Goal: Task Accomplishment & Management: Manage account settings

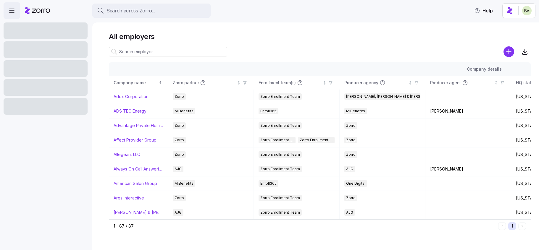
click at [116, 19] on main "All employers Company details Benefit status Company name Zorro partner Enrollm…" at bounding box center [269, 123] width 539 height 247
click at [122, 4] on button "Search across Zorro..." at bounding box center [151, 11] width 118 height 14
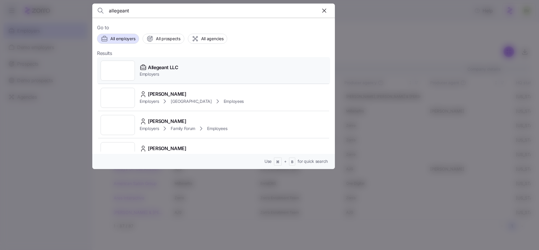
type input "allegeant"
click at [124, 68] on div at bounding box center [118, 71] width 34 height 20
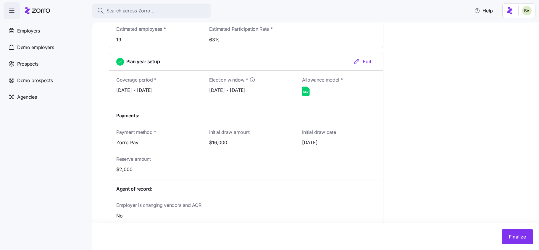
scroll to position [680, 0]
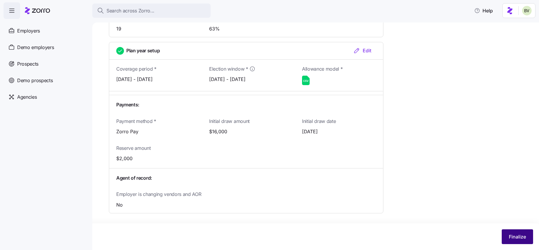
click at [514, 239] on span "Finalize" at bounding box center [517, 236] width 17 height 7
click at [492, 234] on span "Activate account" at bounding box center [507, 236] width 38 height 7
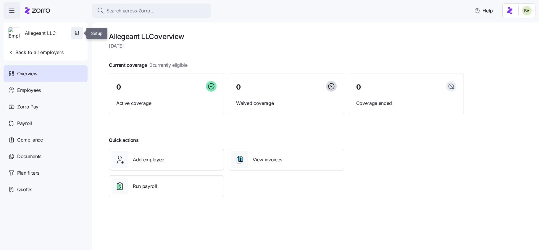
click at [78, 33] on icon "button" at bounding box center [77, 33] width 6 height 6
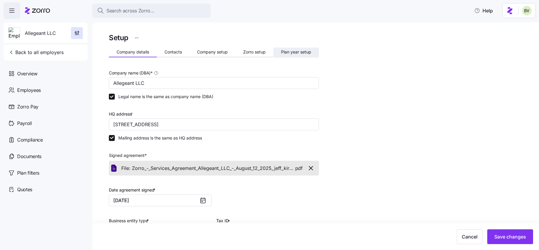
click at [291, 54] on span "Plan year setup" at bounding box center [296, 52] width 30 height 4
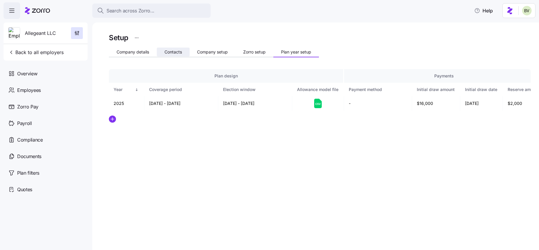
click at [168, 51] on span "Contacts" at bounding box center [172, 52] width 17 height 4
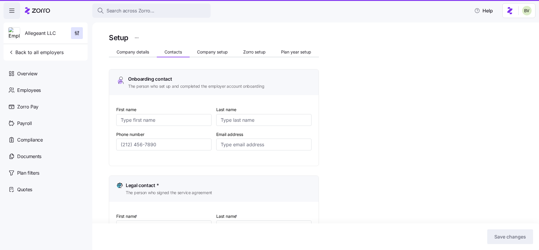
type input "emma"
type input "conley"
type input "econley@allegeant.net"
type input "Tyler"
type input "Willse"
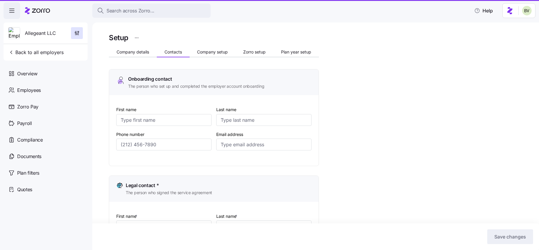
type input "twillse@allegeant.net"
type input "emma"
type input "conley"
type input "econley@allegeant.net"
type input "emma"
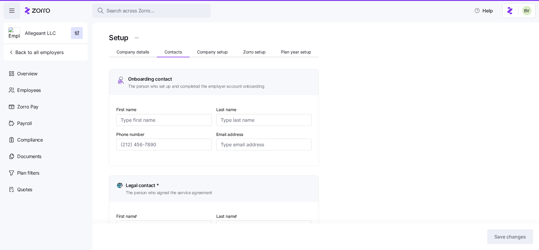
type input "conley"
type input "econley@allegeant.net"
type input "(410) 427-3686"
type input "(410) 427-1077"
type input "(410) 427-3686"
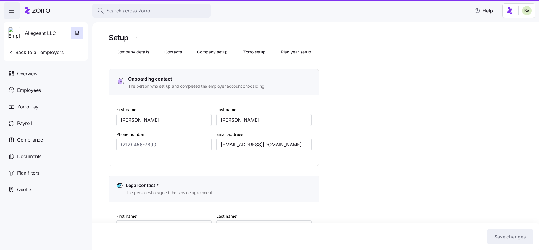
type input "(410) 427-3686"
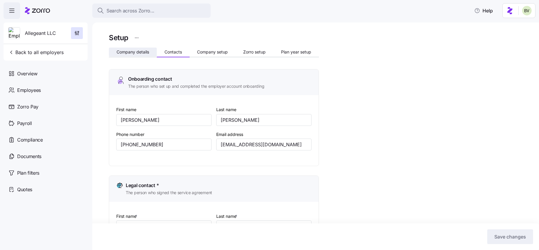
click at [129, 52] on span "Company details" at bounding box center [133, 52] width 33 height 4
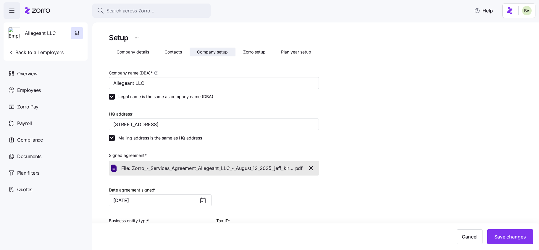
click at [216, 55] on button "Company setup" at bounding box center [213, 52] width 46 height 9
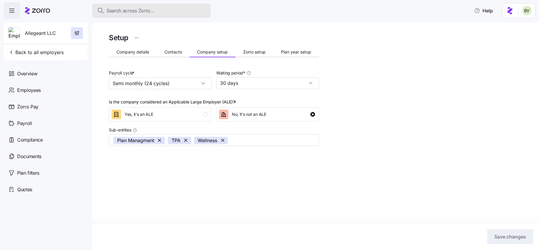
click at [127, 14] on button "Search across Zorro..." at bounding box center [151, 11] width 118 height 14
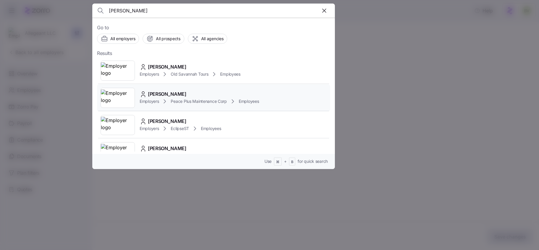
type input "lucas j"
click at [130, 93] on img at bounding box center [118, 98] width 34 height 17
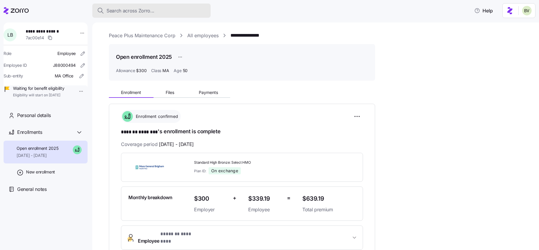
click at [136, 7] on span "Search across Zorro..." at bounding box center [130, 10] width 48 height 7
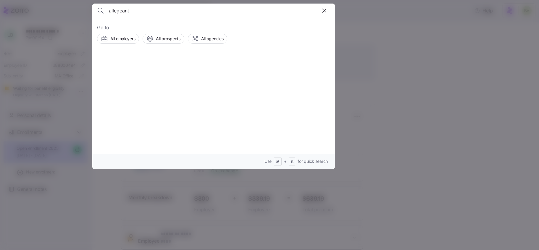
type input "allegeant"
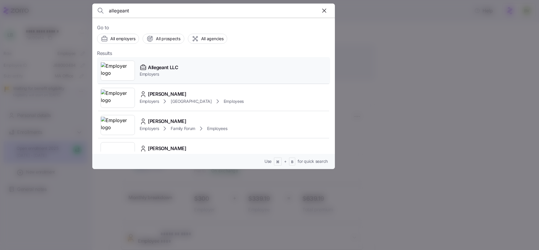
click at [114, 67] on img at bounding box center [118, 70] width 34 height 17
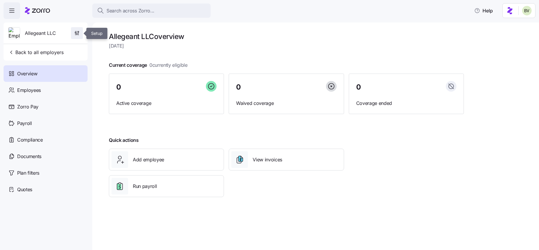
click at [75, 33] on icon "button" at bounding box center [75, 34] width 0 height 2
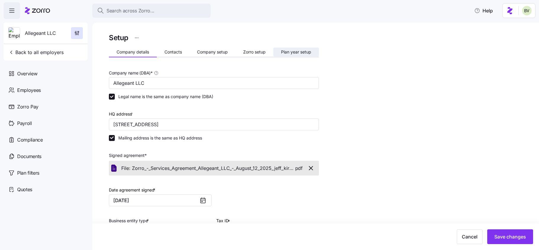
click at [281, 51] on span "Plan year setup" at bounding box center [296, 52] width 30 height 4
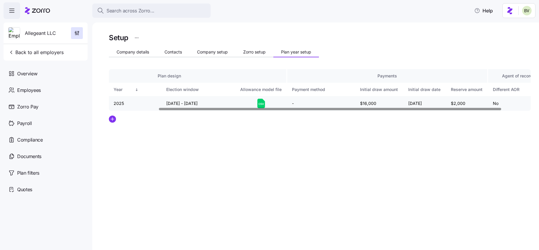
scroll to position [0, 62]
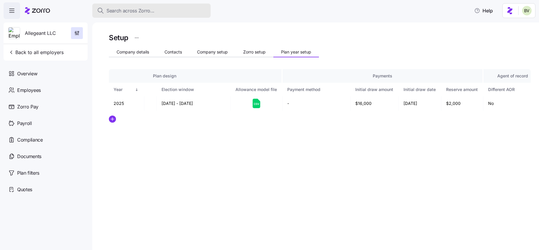
click at [138, 13] on span "Search across Zorro..." at bounding box center [130, 10] width 48 height 7
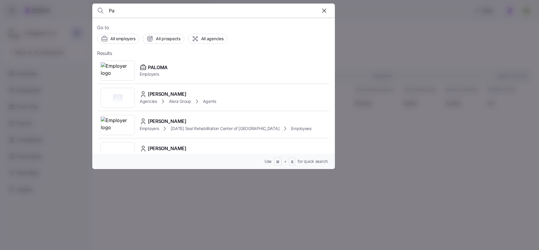
type input "P"
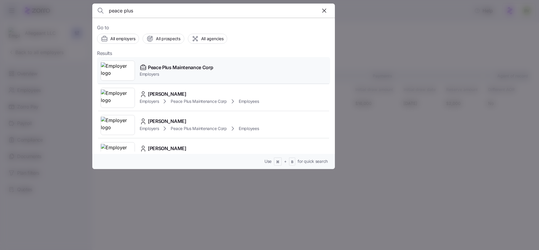
type input "peace plus"
click at [116, 70] on img at bounding box center [118, 70] width 34 height 17
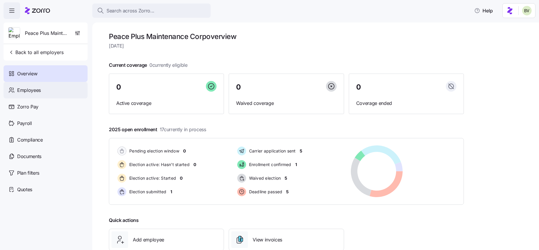
click at [61, 89] on div "Employees" at bounding box center [46, 90] width 84 height 17
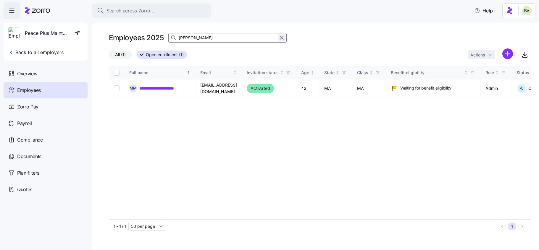
click at [281, 37] on icon "button" at bounding box center [281, 37] width 7 height 7
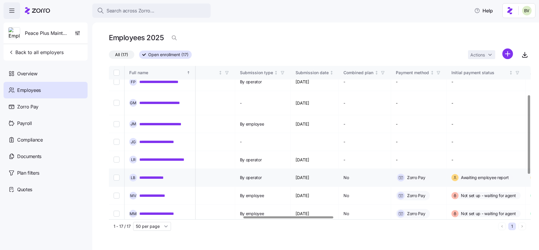
scroll to position [51, 628]
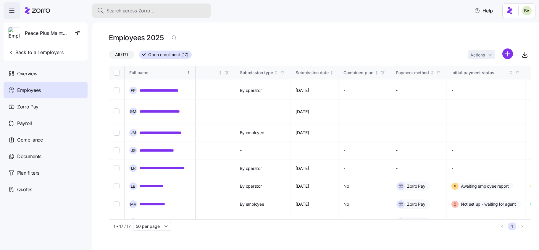
click at [153, 10] on span "Search across Zorro..." at bounding box center [130, 10] width 48 height 7
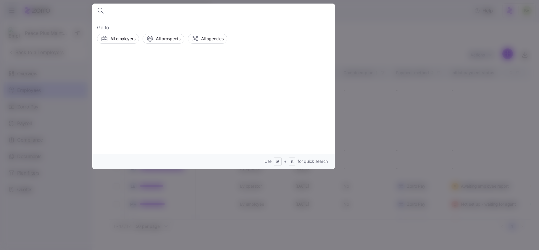
click at [153, 10] on body "**********" at bounding box center [269, 123] width 539 height 247
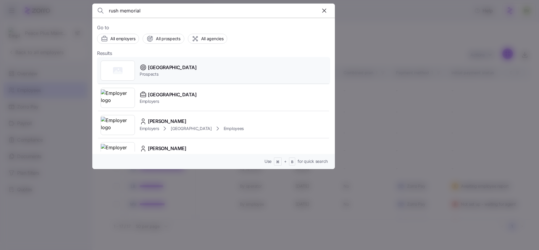
type input "rush memorial"
drag, startPoint x: 119, startPoint y: 74, endPoint x: 121, endPoint y: 88, distance: 14.6
click at [121, 94] on img at bounding box center [118, 98] width 34 height 17
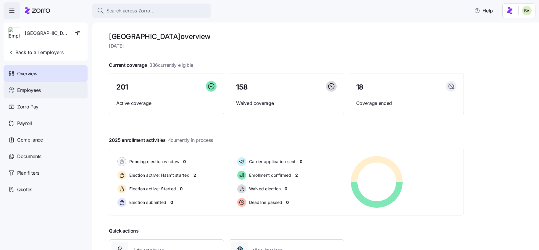
click at [45, 94] on div "Employees" at bounding box center [46, 90] width 84 height 17
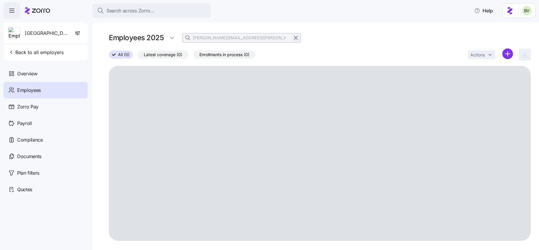
click at [296, 38] on icon "button" at bounding box center [295, 37] width 3 height 3
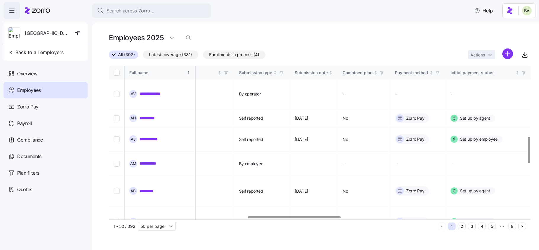
scroll to position [410, 629]
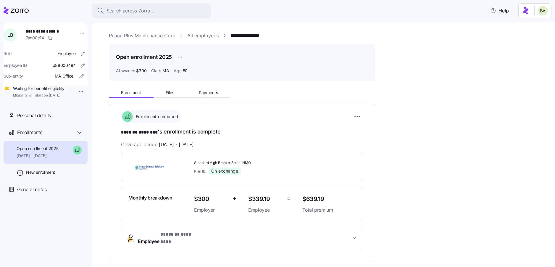
click at [142, 33] on link "Peace Plus Maintenance Corp" at bounding box center [142, 35] width 67 height 7
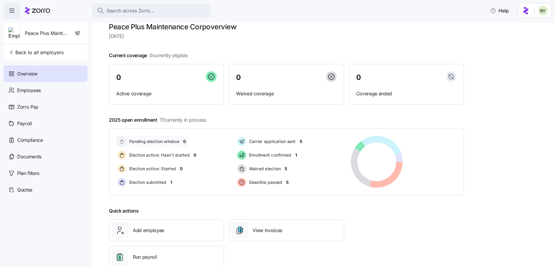
scroll to position [20, 0]
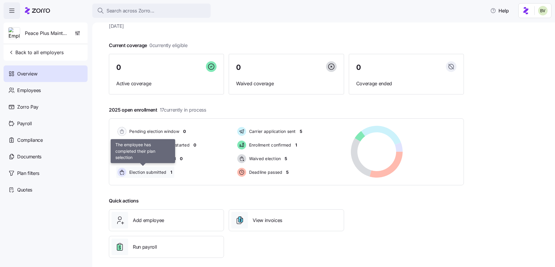
click at [150, 173] on span "Election submitted" at bounding box center [146, 172] width 39 height 6
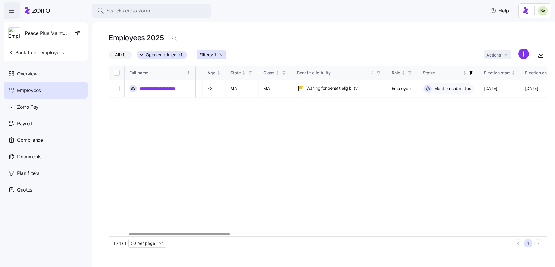
scroll to position [0, 94]
click at [157, 91] on link "**********" at bounding box center [163, 88] width 48 height 6
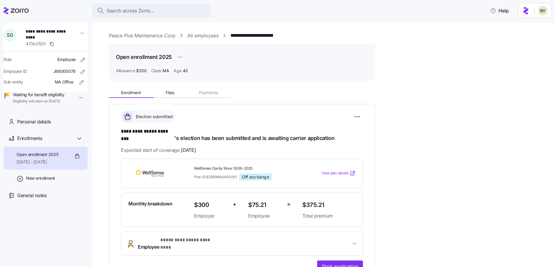
click at [203, 37] on link "All employees" at bounding box center [202, 35] width 31 height 7
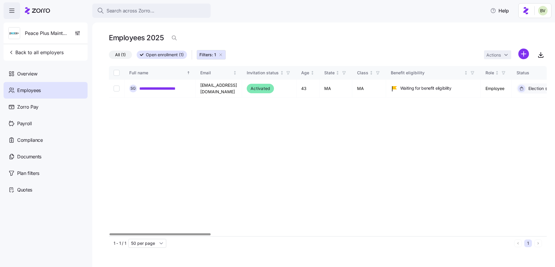
click at [221, 56] on icon "button" at bounding box center [220, 54] width 5 height 5
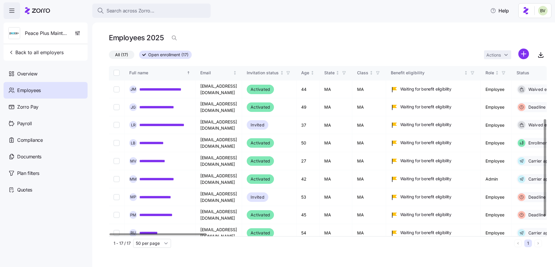
scroll to position [97, 0]
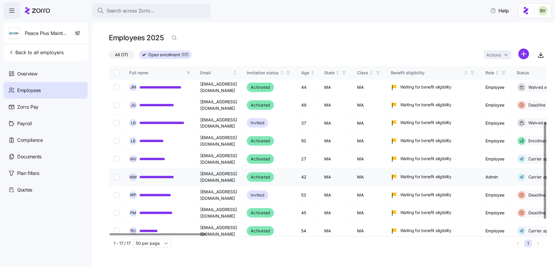
click at [158, 174] on link "**********" at bounding box center [164, 177] width 50 height 6
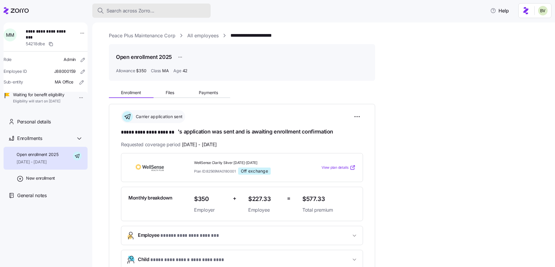
click at [148, 13] on span "Search across Zorro..." at bounding box center [130, 10] width 48 height 7
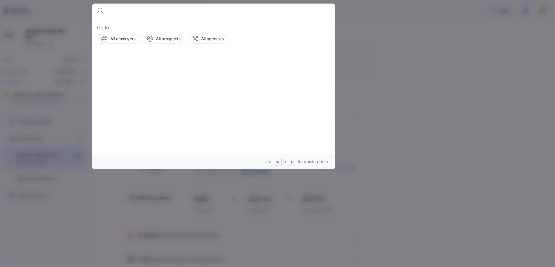
click at [396, 33] on div at bounding box center [277, 133] width 555 height 267
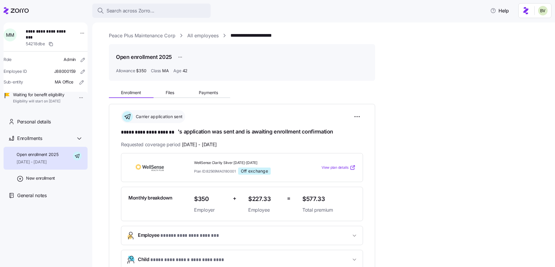
click at [205, 34] on link "All employees" at bounding box center [202, 35] width 31 height 7
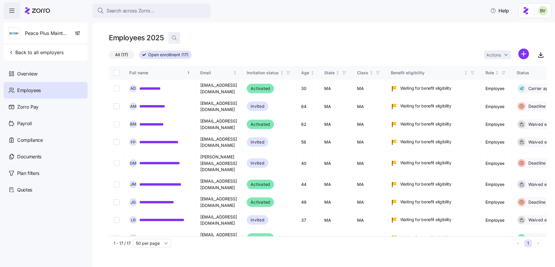
click at [171, 39] on icon "button" at bounding box center [174, 38] width 6 height 6
click at [156, 88] on link "**********" at bounding box center [154, 88] width 31 height 6
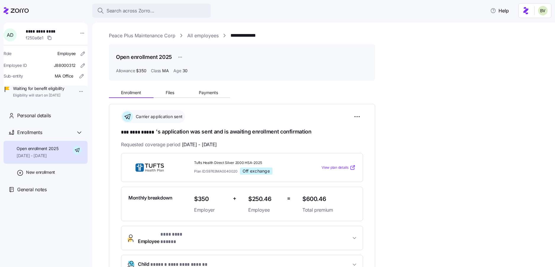
click at [205, 35] on link "All employees" at bounding box center [202, 35] width 31 height 7
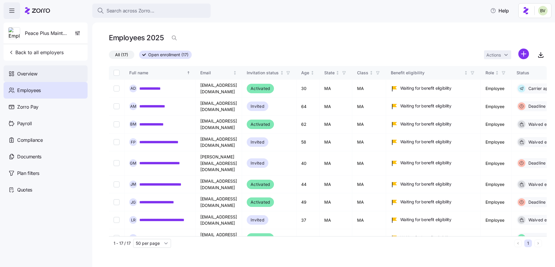
click at [35, 75] on span "Overview" at bounding box center [27, 73] width 20 height 7
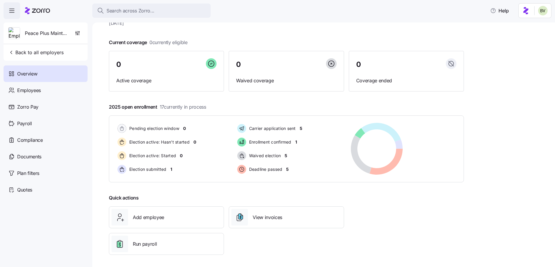
scroll to position [25, 0]
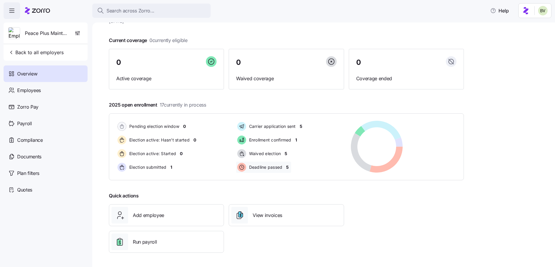
click at [285, 166] on div "Deadline passed 5" at bounding box center [263, 166] width 55 height 11
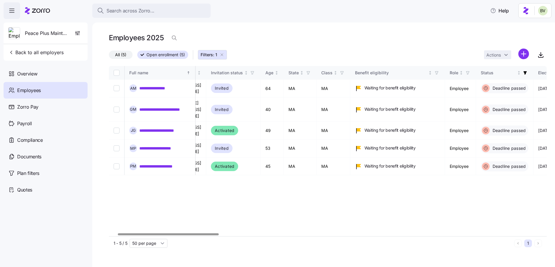
scroll to position [0, 33]
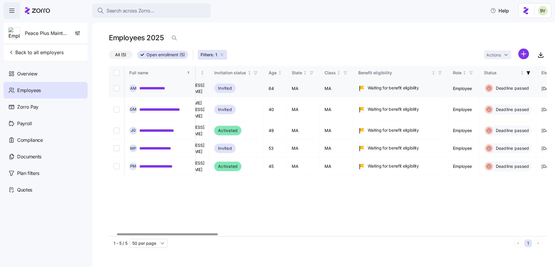
click at [163, 86] on link "**********" at bounding box center [159, 88] width 41 height 6
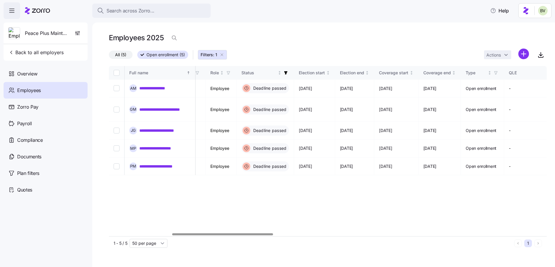
scroll to position [0, 288]
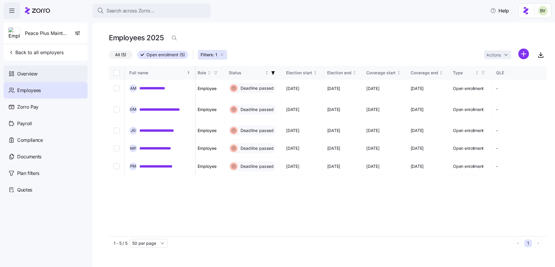
click at [23, 75] on span "Overview" at bounding box center [27, 73] width 20 height 7
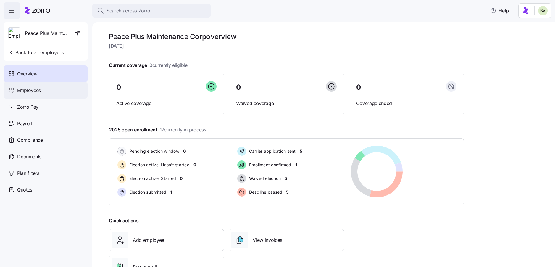
click at [36, 92] on span "Employees" at bounding box center [29, 90] width 24 height 7
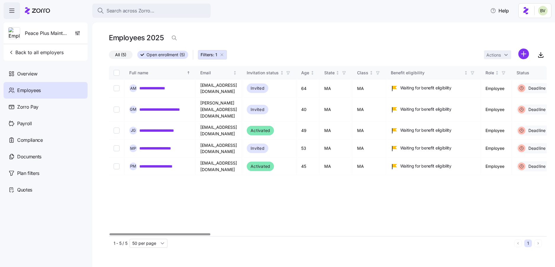
click at [221, 55] on icon "button" at bounding box center [221, 54] width 5 height 5
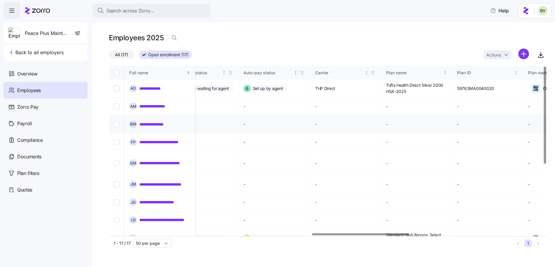
scroll to position [0, 957]
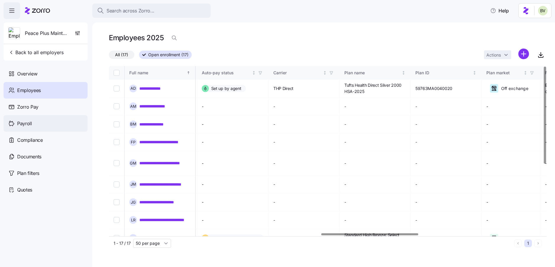
click at [47, 123] on div "Payroll" at bounding box center [46, 123] width 84 height 17
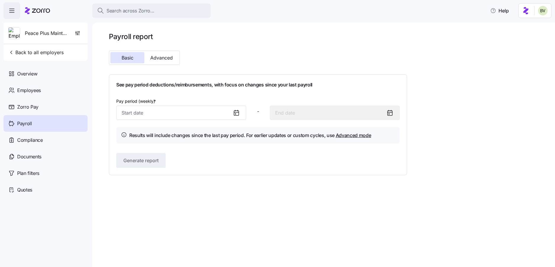
click at [233, 113] on icon at bounding box center [236, 112] width 7 height 7
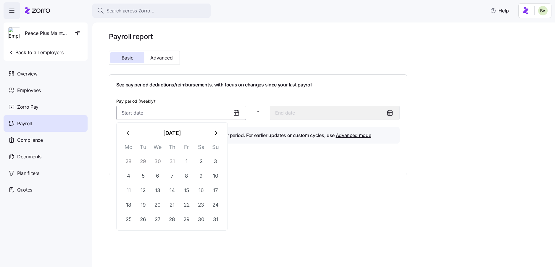
click at [228, 114] on input "Pay period (weekly) *" at bounding box center [181, 113] width 130 height 14
click at [213, 135] on icon "button" at bounding box center [215, 133] width 7 height 7
click at [130, 163] on button "1" at bounding box center [129, 161] width 14 height 14
type input "September 1, 2025"
type input "September 7, 2025"
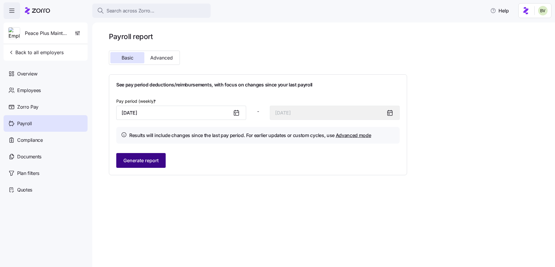
click at [153, 161] on span "Generate report" at bounding box center [140, 160] width 35 height 7
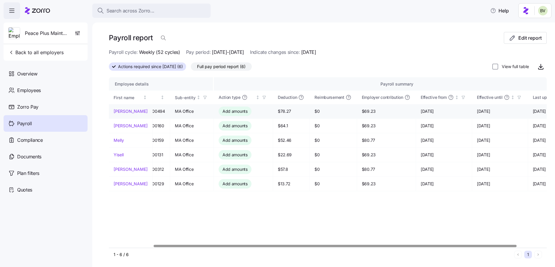
scroll to position [0, 59]
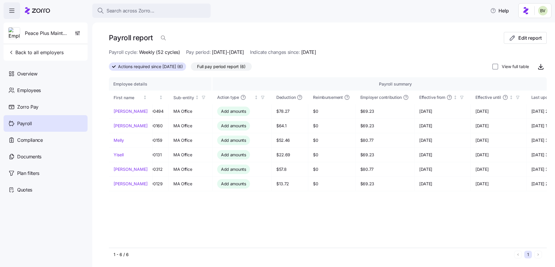
click at [213, 66] on span "Full pay period report (6)" at bounding box center [221, 67] width 48 height 8
click at [191, 68] on input "Full pay period report (6)" at bounding box center [191, 68] width 0 height 0
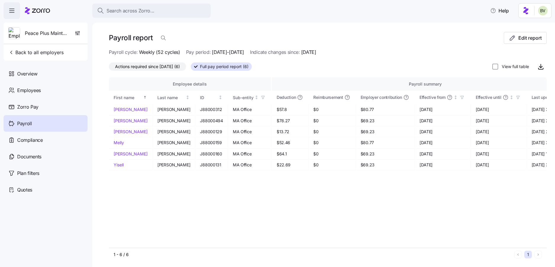
click at [153, 65] on span "Actions required since 09/01/2025 (6)" at bounding box center [147, 67] width 65 height 8
click at [109, 68] on input "Actions required since 09/01/2025 (6)" at bounding box center [109, 68] width 0 height 0
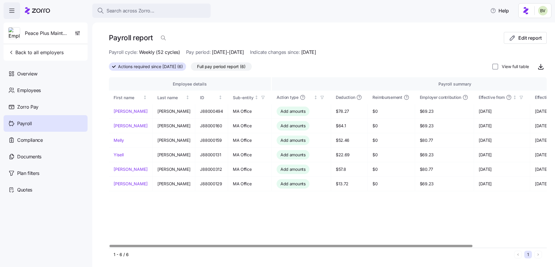
click at [220, 67] on span "Full pay period report (6)" at bounding box center [221, 67] width 48 height 8
click at [191, 68] on input "Full pay period report (6)" at bounding box center [191, 68] width 0 height 0
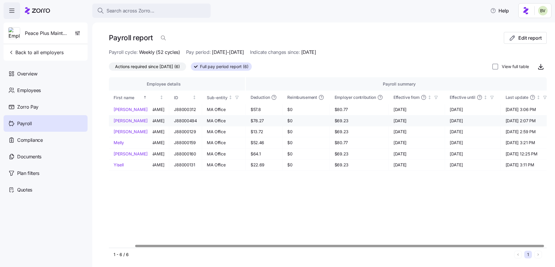
scroll to position [0, 30]
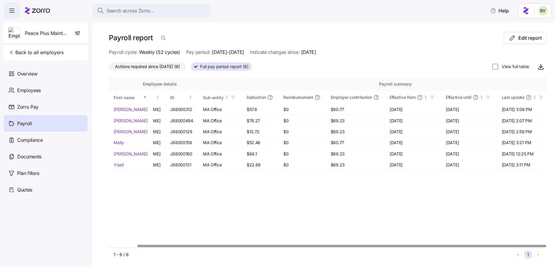
click at [159, 68] on span "Actions required since 09/01/2025 (6)" at bounding box center [147, 67] width 65 height 8
click at [109, 68] on input "Actions required since 09/01/2025 (6)" at bounding box center [109, 68] width 0 height 0
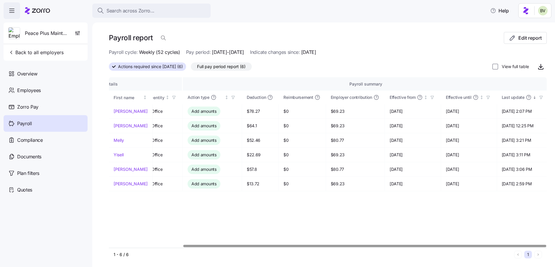
click at [228, 65] on span "Full pay period report (6)" at bounding box center [221, 67] width 48 height 8
click at [191, 68] on input "Full pay period report (6)" at bounding box center [191, 68] width 0 height 0
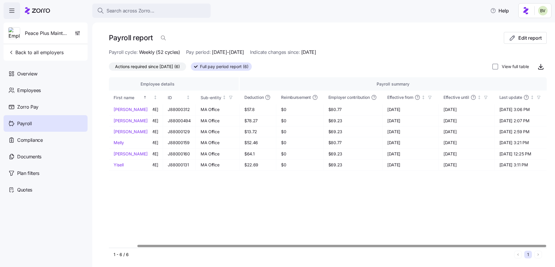
scroll to position [0, 30]
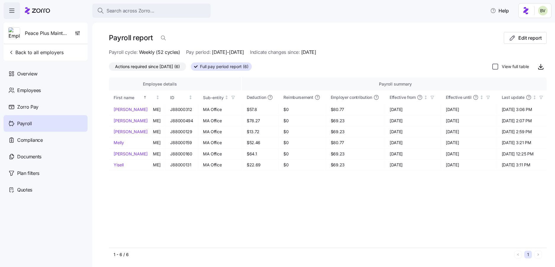
click at [496, 65] on input "View full table" at bounding box center [495, 67] width 6 height 6
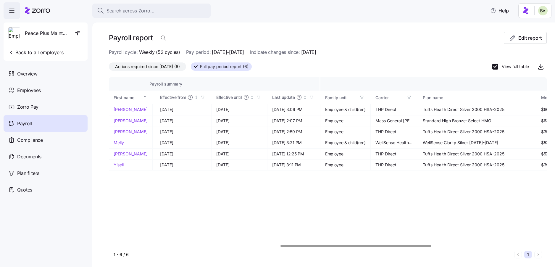
scroll to position [0, 515]
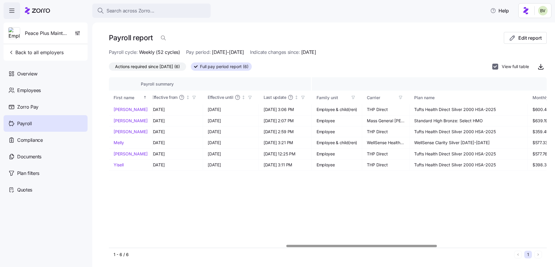
click at [493, 66] on input "View full table" at bounding box center [495, 67] width 6 height 6
checkbox input "false"
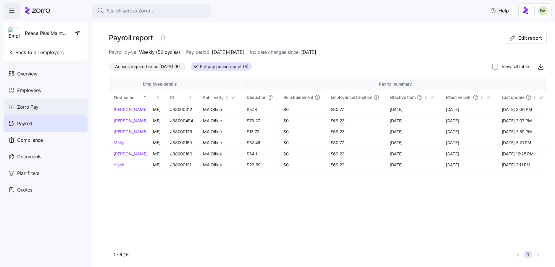
click at [34, 105] on span "Zorro Pay" at bounding box center [27, 106] width 21 height 7
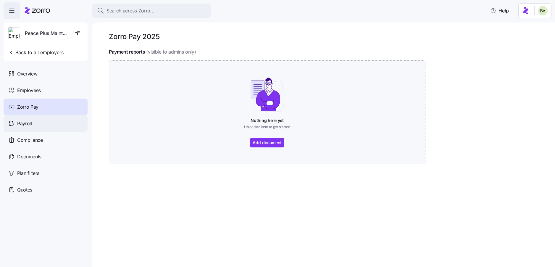
click at [37, 118] on div "Payroll" at bounding box center [46, 123] width 84 height 17
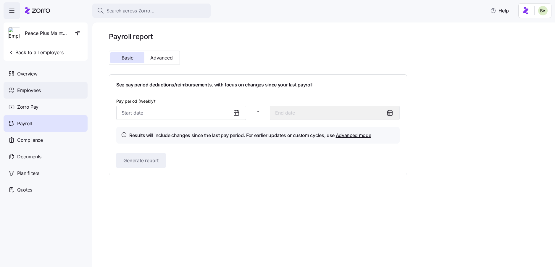
click at [37, 87] on span "Employees" at bounding box center [29, 90] width 24 height 7
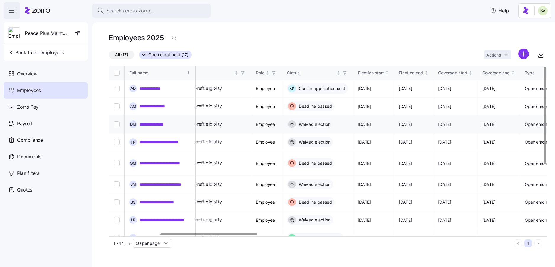
scroll to position [0, 229]
click at [30, 109] on span "Zorro Pay" at bounding box center [27, 106] width 21 height 7
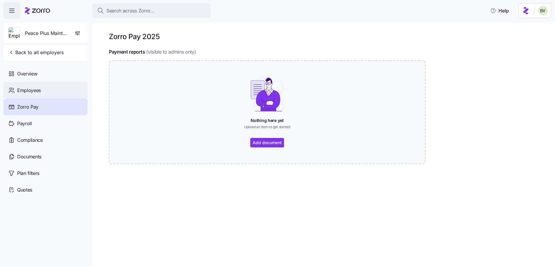
click at [48, 86] on div "Employees" at bounding box center [46, 90] width 84 height 17
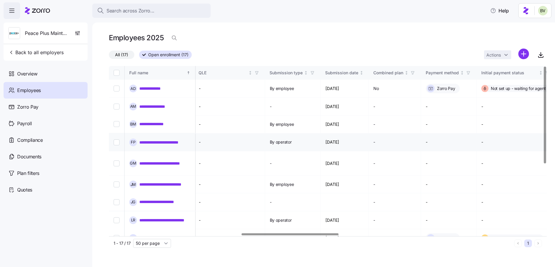
scroll to position [0, 594]
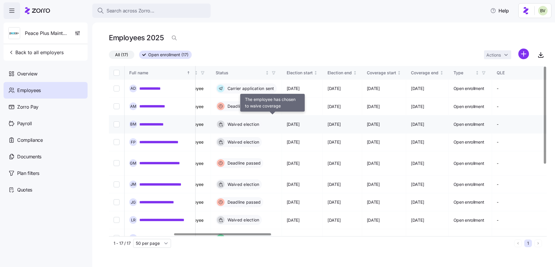
scroll to position [0, 262]
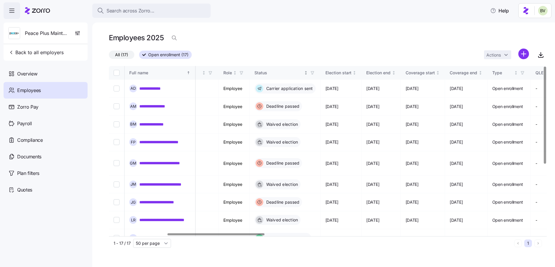
click at [314, 73] on icon "button" at bounding box center [312, 73] width 4 height 4
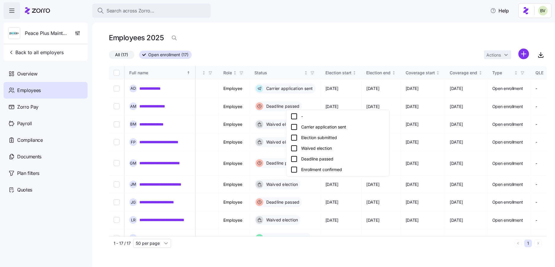
click at [294, 127] on icon at bounding box center [293, 126] width 7 height 7
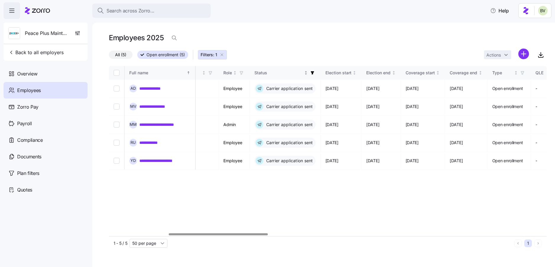
click at [314, 73] on icon "button" at bounding box center [312, 72] width 3 height 3
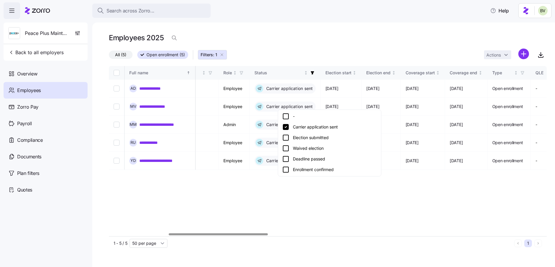
click at [286, 138] on icon at bounding box center [285, 137] width 7 height 7
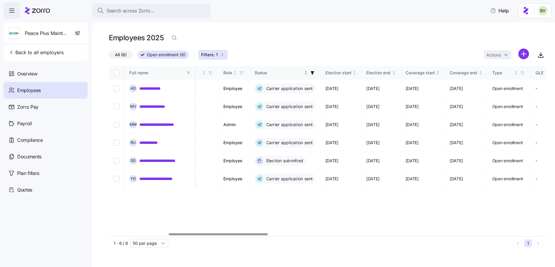
click at [316, 75] on span "button" at bounding box center [312, 72] width 7 height 7
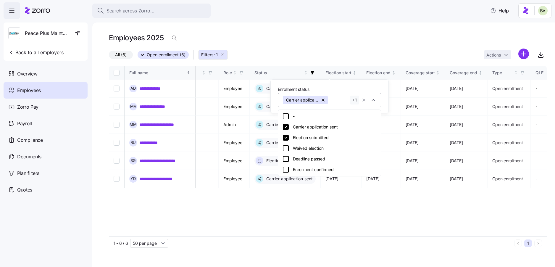
click at [287, 170] on icon at bounding box center [285, 169] width 7 height 7
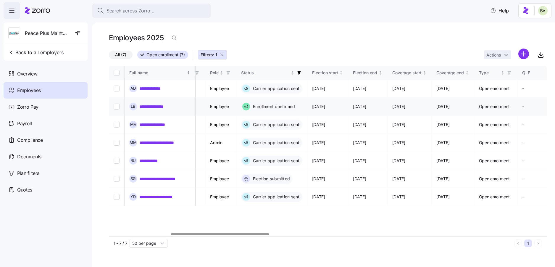
scroll to position [0, 274]
click at [153, 106] on link "**********" at bounding box center [155, 107] width 33 height 6
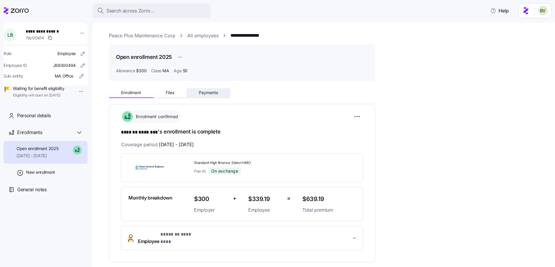
click at [199, 93] on span "Payments" at bounding box center [208, 92] width 19 height 4
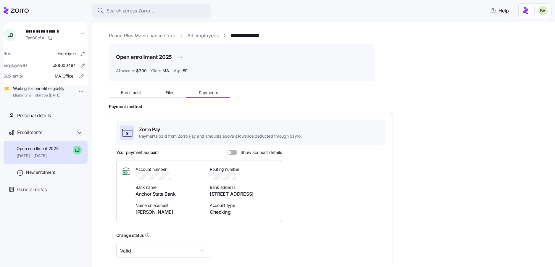
click at [228, 152] on span at bounding box center [230, 153] width 4 height 4
click at [227, 150] on input "Show account details" at bounding box center [227, 150] width 0 height 0
click at [236, 153] on span at bounding box center [235, 153] width 4 height 4
click at [227, 150] on input "Show account details" at bounding box center [227, 150] width 0 height 0
click at [233, 152] on span at bounding box center [234, 152] width 6 height 5
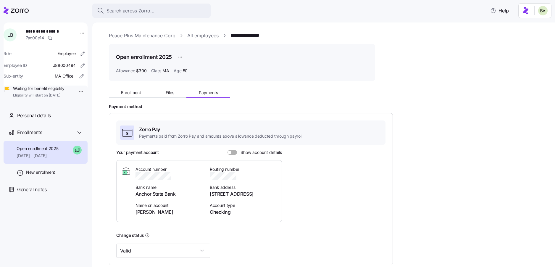
click at [227, 150] on input "Show account details" at bounding box center [227, 150] width 0 height 0
click at [127, 89] on button "Enrollment" at bounding box center [131, 92] width 45 height 9
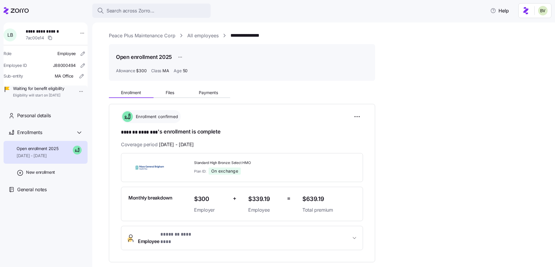
click at [200, 37] on link "All employees" at bounding box center [202, 35] width 31 height 7
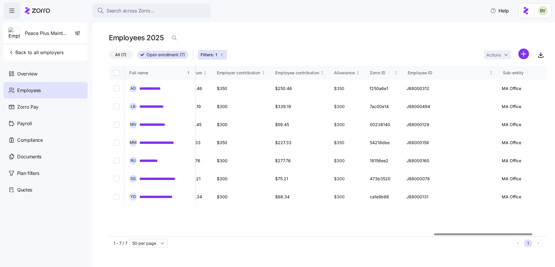
scroll to position [0, 1447]
click at [178, 144] on link "**********" at bounding box center [164, 143] width 50 height 6
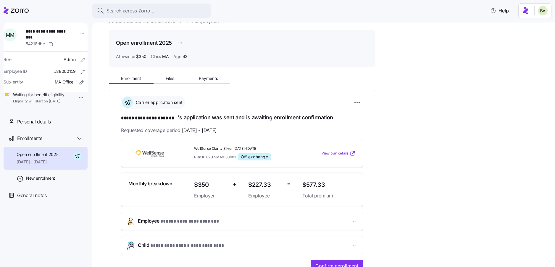
scroll to position [15, 0]
click at [337, 150] on span "View plan details" at bounding box center [334, 153] width 27 height 6
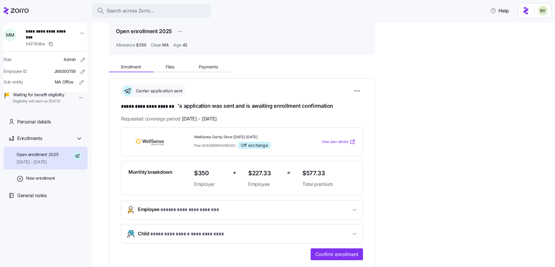
scroll to position [0, 0]
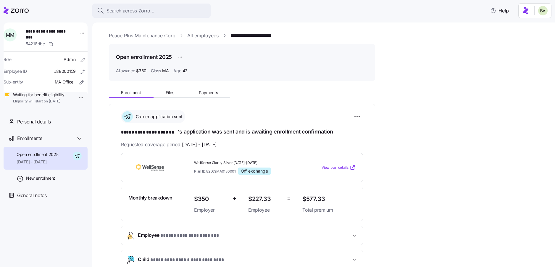
click at [197, 37] on link "All employees" at bounding box center [202, 35] width 31 height 7
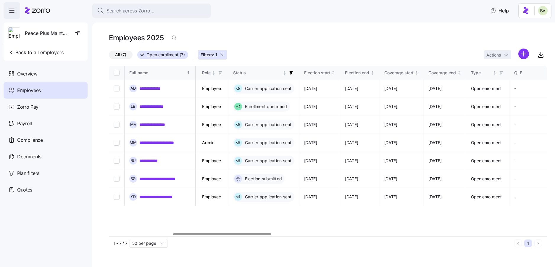
scroll to position [0, 283]
click at [41, 72] on div "Overview" at bounding box center [46, 73] width 84 height 17
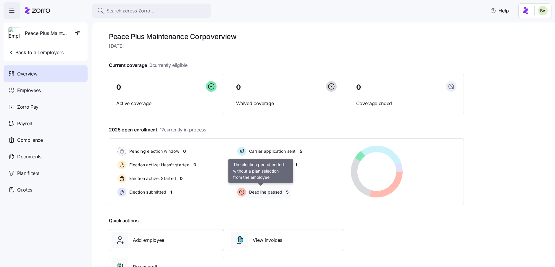
click at [281, 193] on span "Deadline passed" at bounding box center [264, 192] width 35 height 6
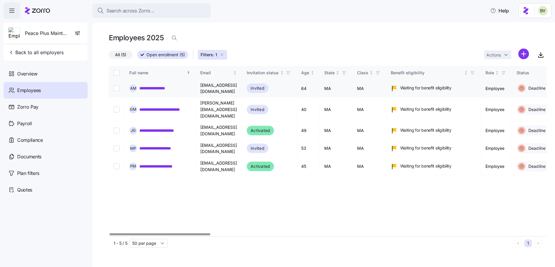
click at [172, 86] on link "**********" at bounding box center [159, 88] width 41 height 6
click at [22, 79] on div "Overview" at bounding box center [46, 73] width 84 height 17
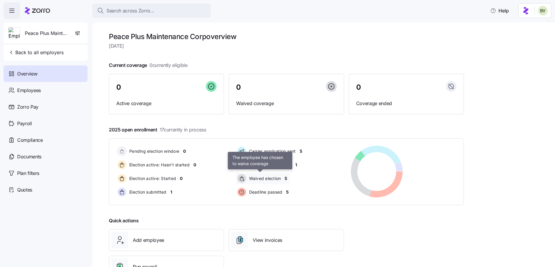
click at [264, 179] on span "Waived election" at bounding box center [264, 178] width 34 height 6
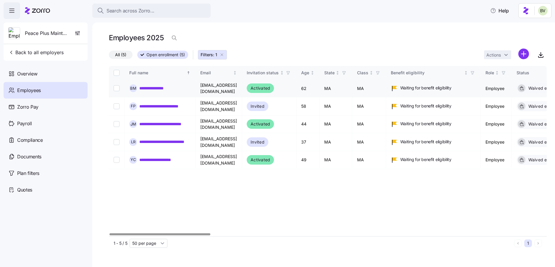
click at [159, 86] on link "**********" at bounding box center [157, 88] width 36 height 6
click at [156, 98] on td "**********" at bounding box center [160, 106] width 71 height 18
click at [156, 103] on link "**********" at bounding box center [164, 106] width 51 height 6
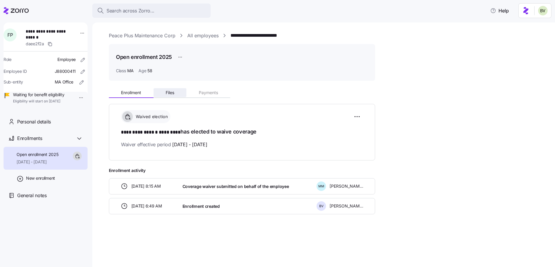
click at [169, 94] on span "Files" at bounding box center [170, 92] width 9 height 4
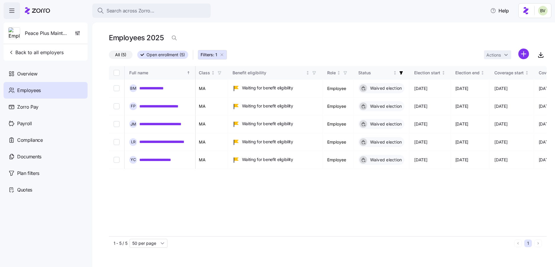
scroll to position [0, 159]
click at [30, 76] on span "Overview" at bounding box center [27, 73] width 20 height 7
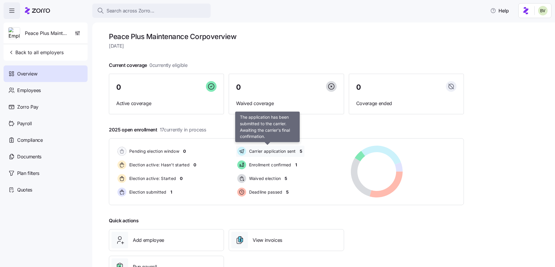
click at [261, 150] on span "Carrier application sent" at bounding box center [271, 151] width 48 height 6
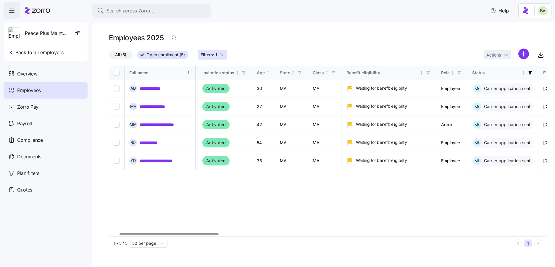
scroll to position [0, 67]
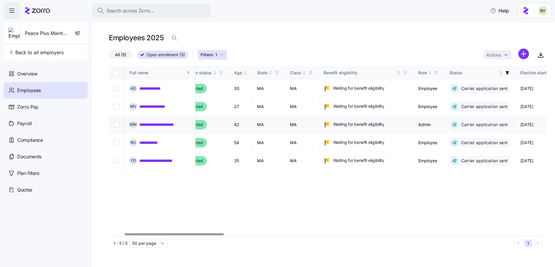
click at [158, 123] on link "**********" at bounding box center [164, 125] width 50 height 6
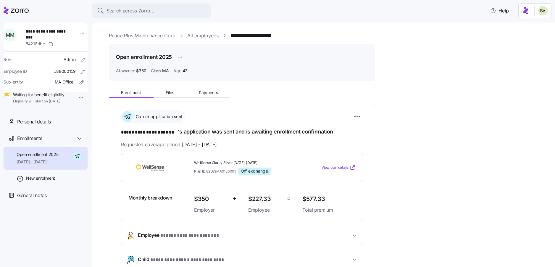
click at [209, 86] on div "Enrollment Files Payments" at bounding box center [242, 91] width 266 height 12
click at [208, 92] on span "Payments" at bounding box center [208, 92] width 19 height 4
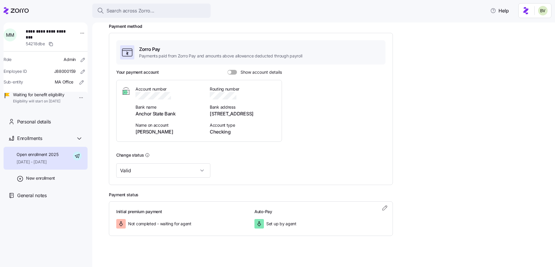
scroll to position [78, 0]
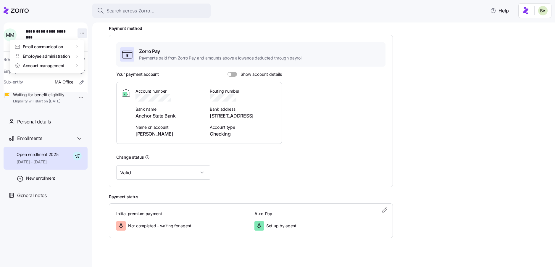
click at [79, 31] on html "**********" at bounding box center [277, 131] width 555 height 263
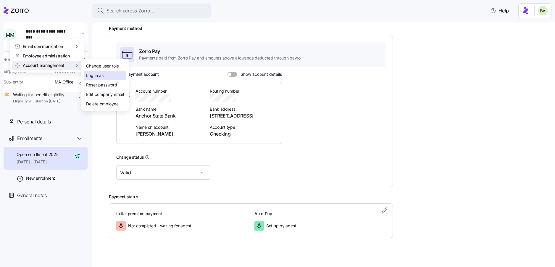
click at [88, 75] on div "Log in as" at bounding box center [94, 75] width 17 height 7
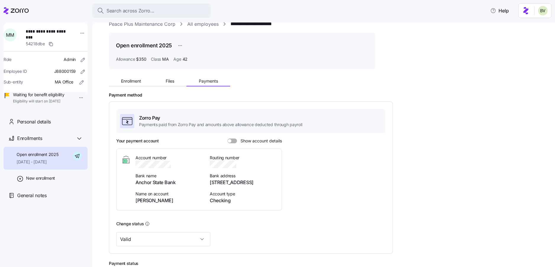
scroll to position [0, 0]
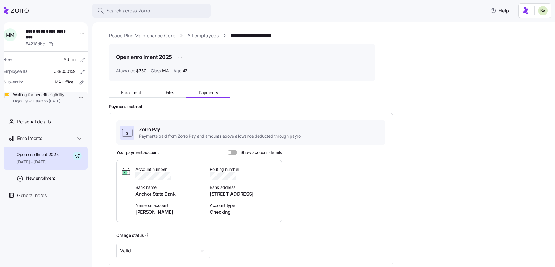
click at [195, 36] on link "All employees" at bounding box center [202, 35] width 31 height 7
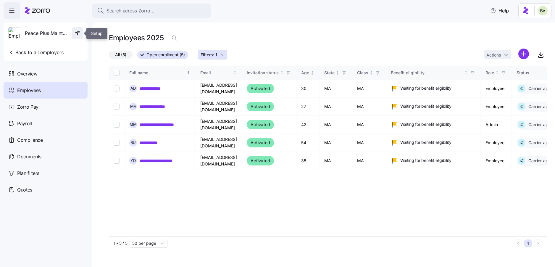
click at [78, 35] on icon "button" at bounding box center [78, 33] width 6 height 6
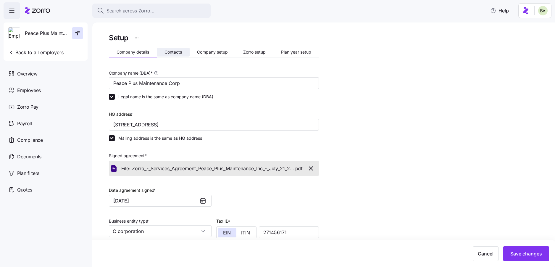
click at [167, 53] on span "Contacts" at bounding box center [172, 52] width 17 height 4
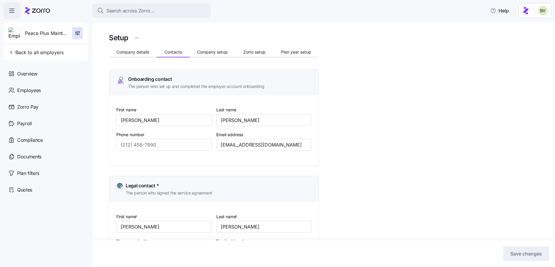
type input "(514) 239-6606"
type input "(781) 460-0229"
type input "(514) 715-0677"
click at [125, 12] on span "Search across Zorro..." at bounding box center [130, 10] width 48 height 7
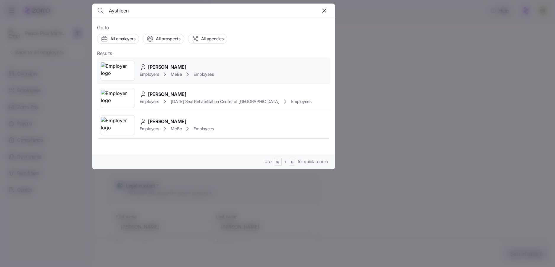
type input "Ayshleen"
click at [119, 70] on img at bounding box center [118, 70] width 34 height 17
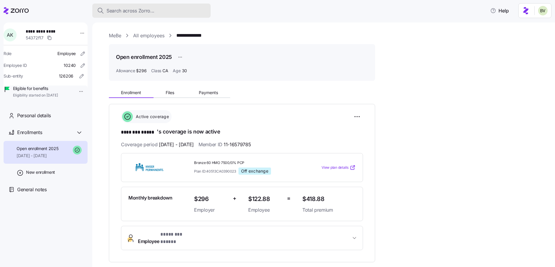
click at [119, 9] on span "Search across Zorro..." at bounding box center [130, 10] width 48 height 7
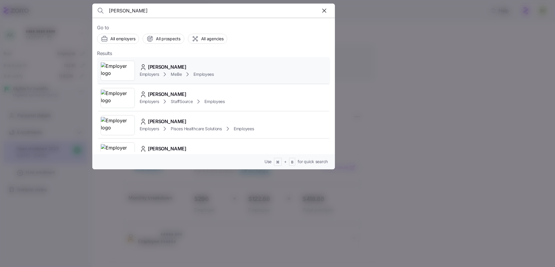
type input "lauren mc"
click at [117, 72] on img at bounding box center [118, 70] width 34 height 17
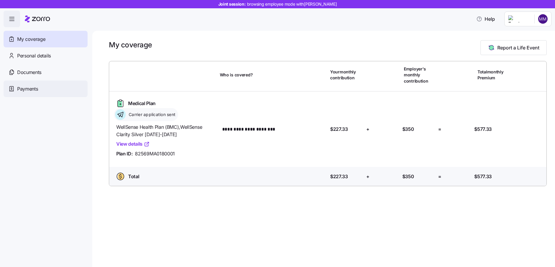
click at [35, 89] on span "Payments" at bounding box center [27, 88] width 21 height 7
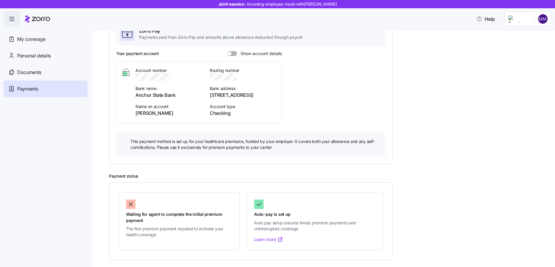
scroll to position [55, 0]
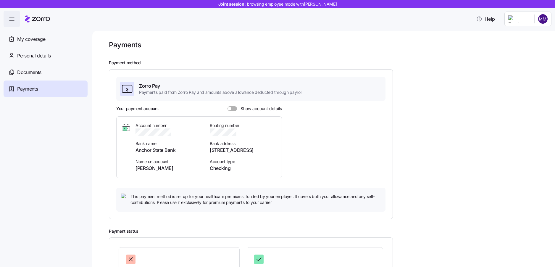
scroll to position [55, 0]
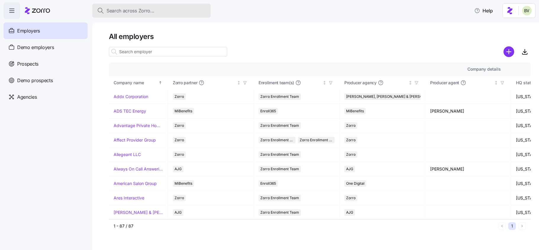
click at [161, 12] on div "Search across Zorro..." at bounding box center [151, 10] width 109 height 7
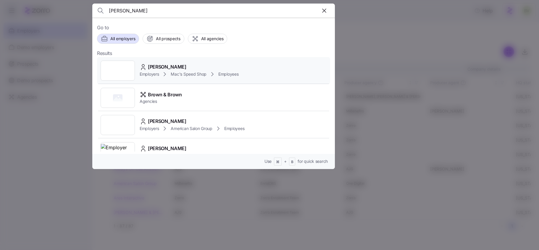
type input "[PERSON_NAME]"
click at [126, 69] on div at bounding box center [118, 71] width 34 height 20
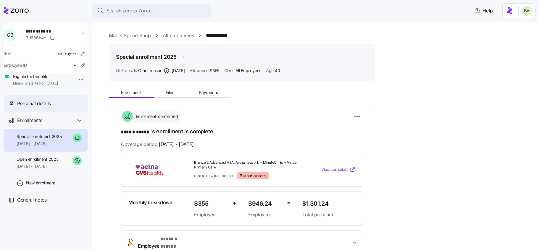
click at [51, 112] on div "Personal details" at bounding box center [46, 103] width 84 height 17
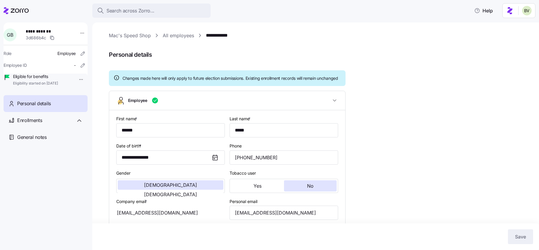
type input "All Employees"
click at [80, 124] on icon at bounding box center [79, 120] width 7 height 7
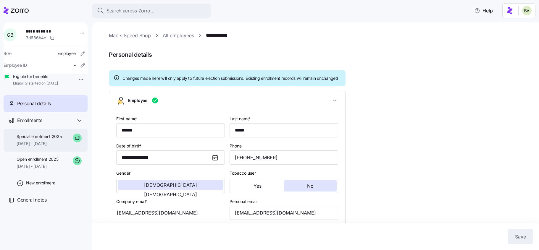
click at [65, 149] on div "Special enrollment 2025 [DATE] - [DATE]" at bounding box center [46, 140] width 84 height 23
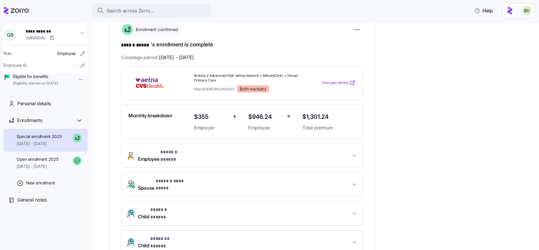
scroll to position [87, 0]
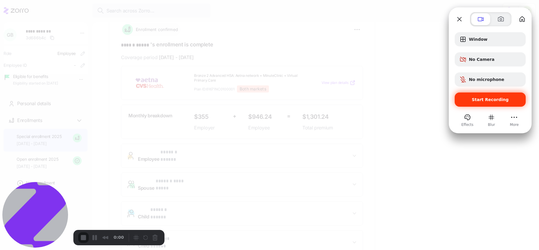
click at [474, 94] on div "Start Recording" at bounding box center [490, 100] width 71 height 14
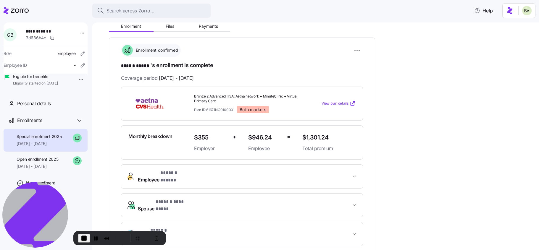
scroll to position [62, 0]
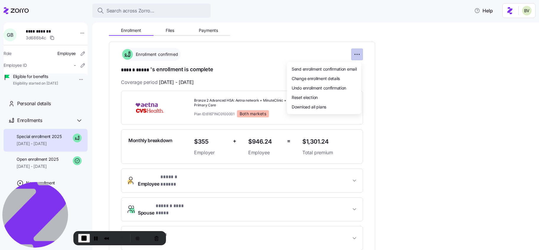
click at [358, 52] on html "**********" at bounding box center [269, 123] width 539 height 247
click at [336, 89] on span "Undo enrollment confirmation" at bounding box center [319, 88] width 54 height 6
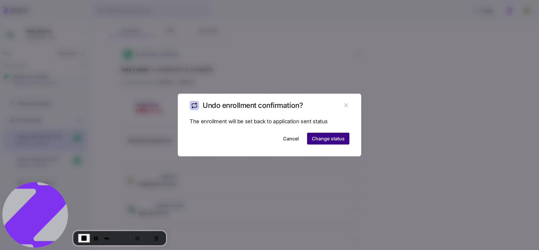
click at [339, 135] on span "Change status" at bounding box center [328, 138] width 33 height 7
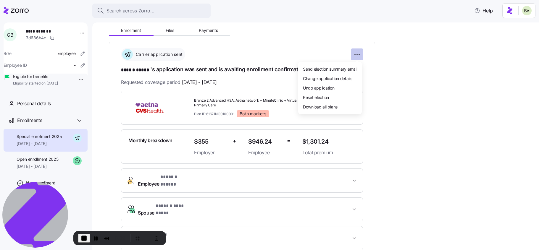
click at [354, 54] on html "**********" at bounding box center [269, 123] width 539 height 247
click at [339, 85] on div "Undo application" at bounding box center [329, 87] width 59 height 9
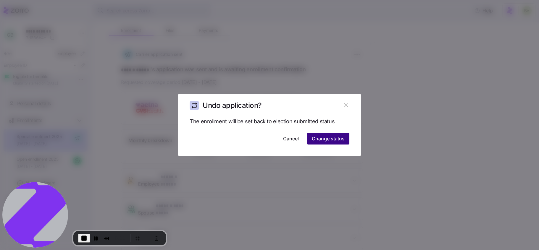
click at [345, 135] on button "Change status" at bounding box center [328, 139] width 42 height 12
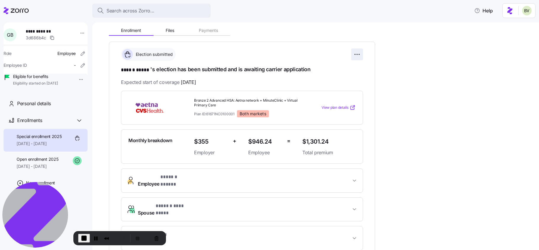
click at [357, 56] on html "**********" at bounding box center [269, 123] width 539 height 247
click at [338, 78] on span "Change submission details" at bounding box center [327, 78] width 49 height 6
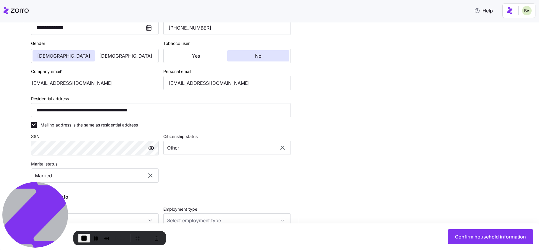
scroll to position [151, 0]
click at [191, 110] on input "**********" at bounding box center [161, 109] width 260 height 14
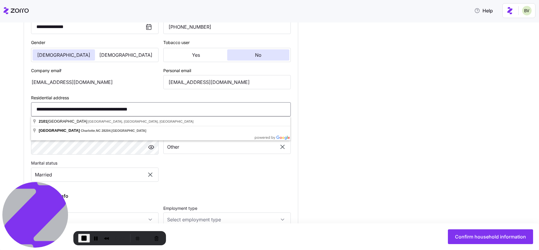
paste input
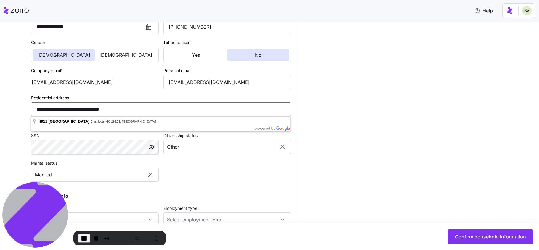
type input "**********"
click at [352, 112] on div "**********" at bounding box center [274, 165] width 500 height 430
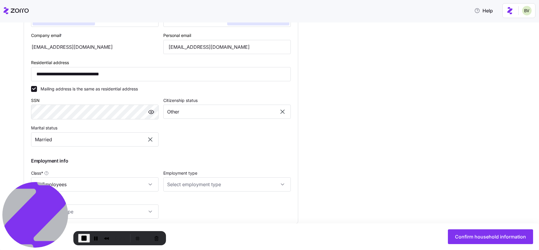
scroll to position [189, 0]
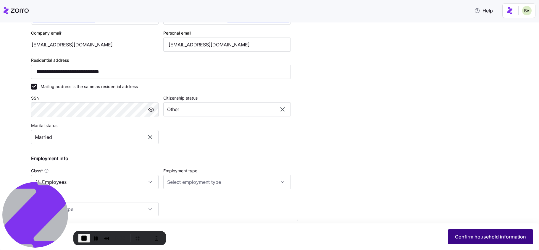
click at [462, 237] on span "Confirm household information" at bounding box center [490, 236] width 71 height 7
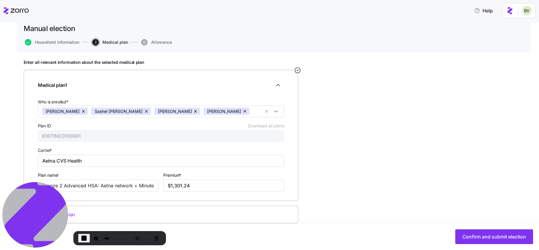
scroll to position [51, 0]
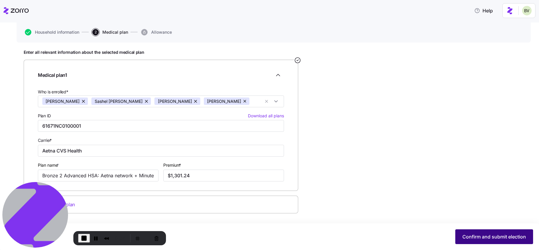
click at [469, 236] on span "Confirm and submit election" at bounding box center [494, 236] width 64 height 7
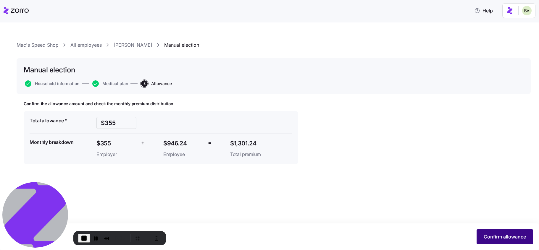
click at [493, 240] on span "Confirm allowance" at bounding box center [505, 236] width 42 height 7
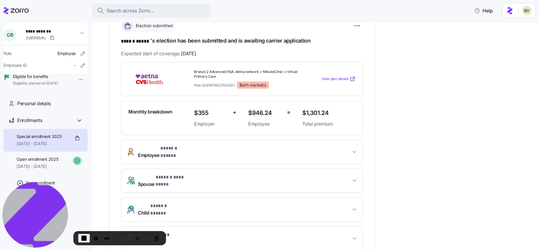
scroll to position [196, 0]
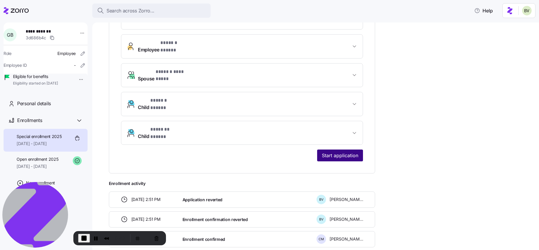
click at [347, 152] on span "Start application" at bounding box center [340, 155] width 36 height 7
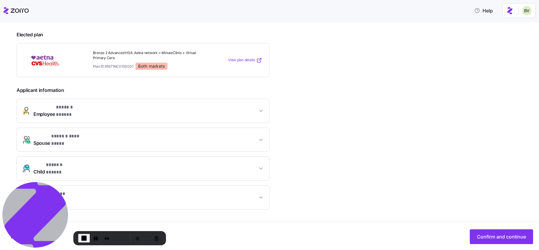
scroll to position [160, 0]
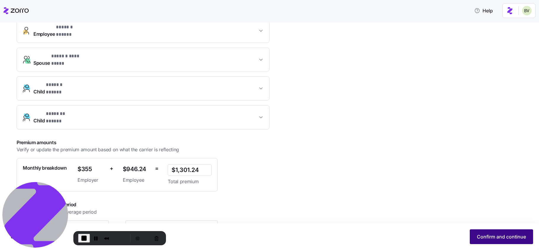
click at [493, 235] on span "Confirm and continue" at bounding box center [501, 236] width 49 height 7
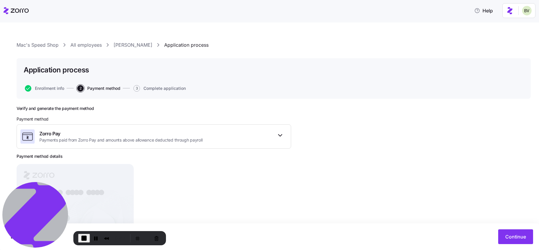
scroll to position [32, 0]
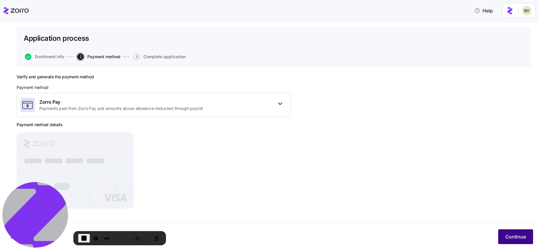
click at [502, 235] on button "Continue" at bounding box center [515, 236] width 35 height 15
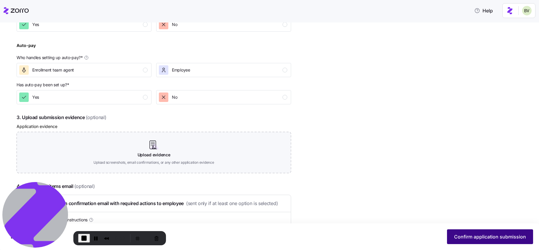
click at [497, 237] on span "Confirm application submission" at bounding box center [490, 236] width 72 height 7
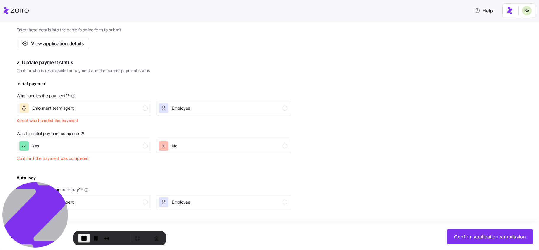
scroll to position [130, 0]
click at [169, 111] on div "Employee" at bounding box center [174, 108] width 31 height 9
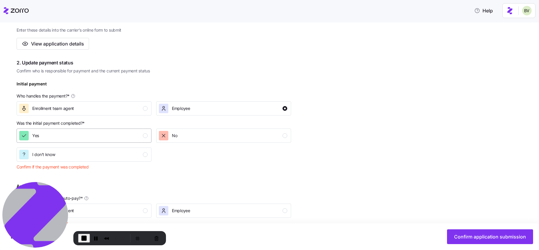
click at [139, 142] on button "Yes" at bounding box center [84, 136] width 135 height 14
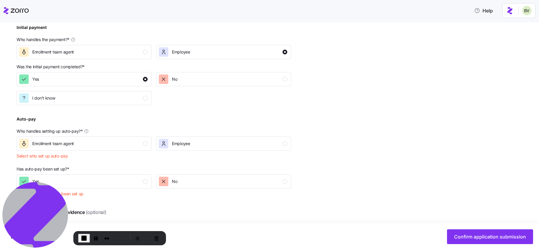
scroll to position [225, 0]
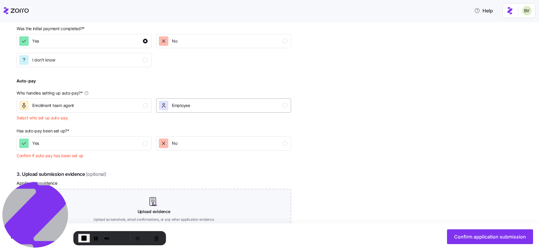
click at [194, 107] on div "Employee" at bounding box center [223, 105] width 128 height 9
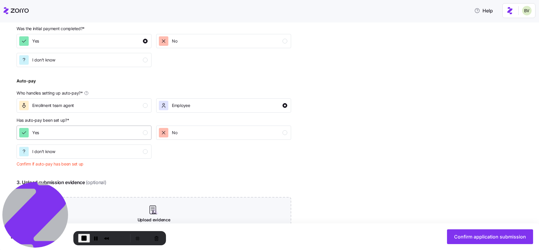
click at [129, 138] on button "Yes" at bounding box center [84, 133] width 135 height 14
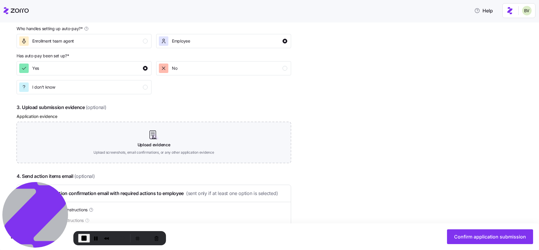
scroll to position [306, 0]
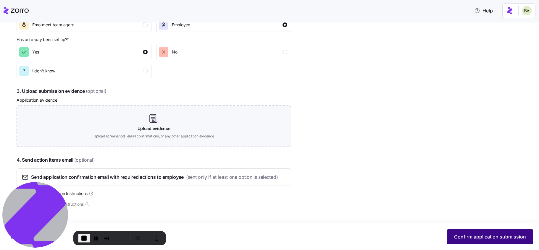
click at [460, 233] on button "Confirm application submission" at bounding box center [490, 236] width 86 height 15
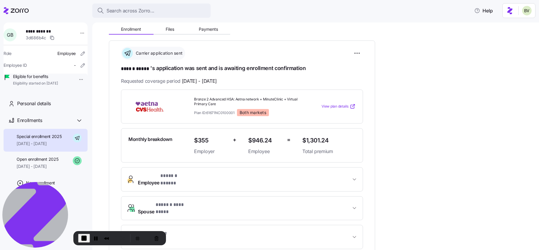
scroll to position [102, 0]
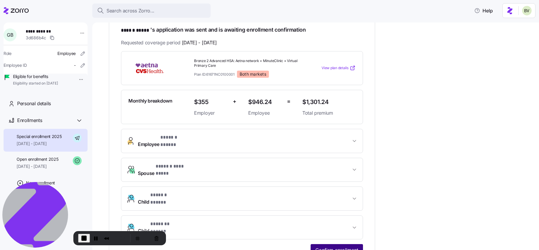
click at [341, 247] on span "Confirm enrollment" at bounding box center [336, 250] width 43 height 7
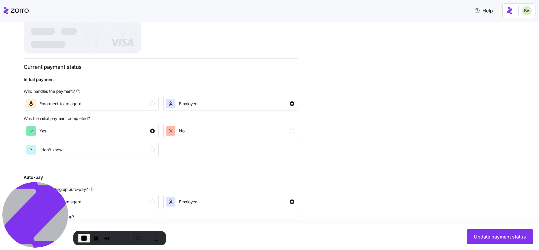
scroll to position [203, 0]
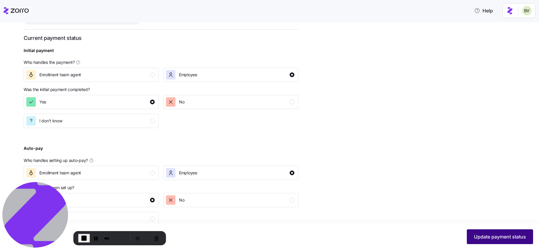
click at [481, 239] on span "Update payment status" at bounding box center [500, 236] width 52 height 7
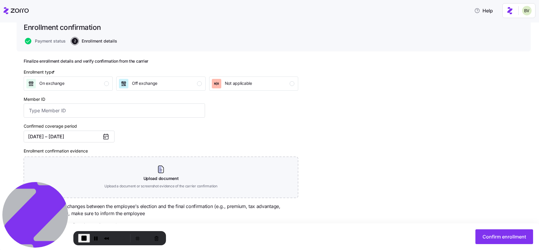
scroll to position [44, 0]
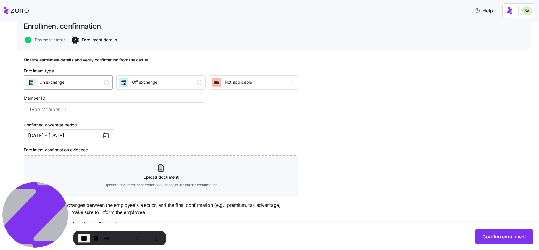
click at [99, 84] on div "On exchange" at bounding box center [67, 82] width 83 height 9
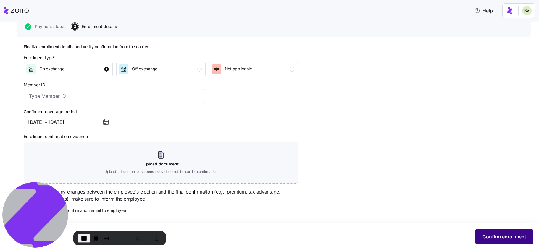
click at [489, 240] on span "Confirm enrollment" at bounding box center [503, 236] width 43 height 7
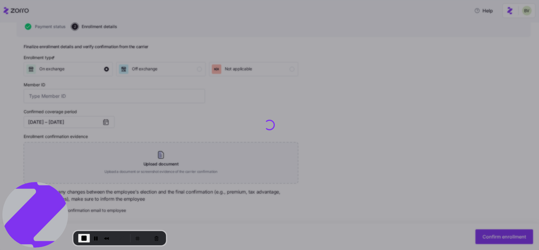
checkbox input "false"
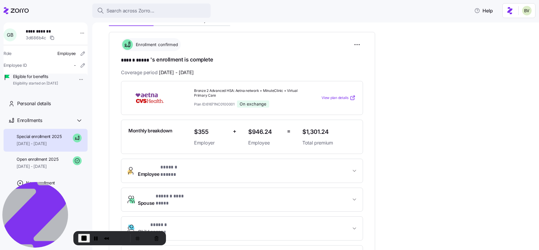
scroll to position [100, 0]
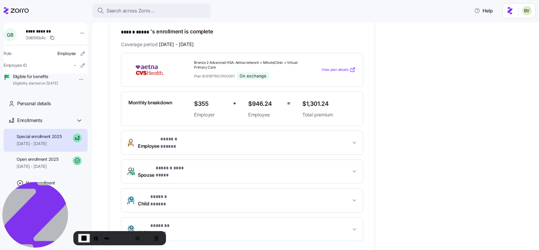
click at [164, 138] on span "* ****** ***** *" at bounding box center [176, 139] width 32 height 7
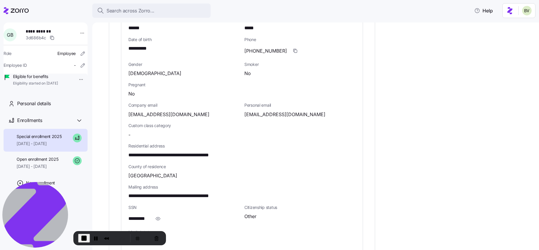
scroll to position [255, 0]
click at [83, 238] on span "End Recording" at bounding box center [83, 238] width 7 height 7
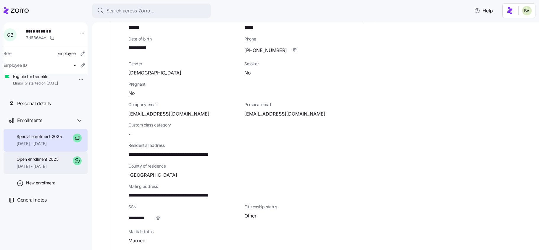
click at [55, 170] on div "Open enrollment 2025 01/01/2025 - 08/31/2025" at bounding box center [38, 162] width 42 height 13
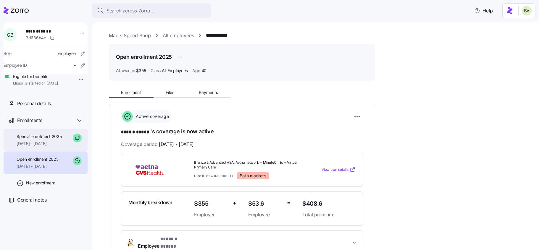
click at [54, 140] on span "Special enrollment 2025" at bounding box center [39, 137] width 45 height 6
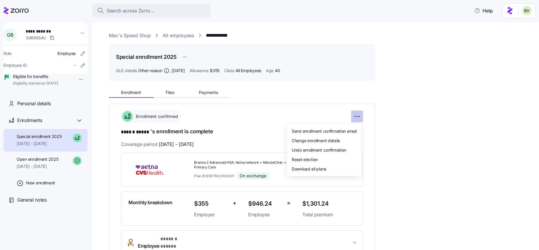
click at [358, 117] on html "**********" at bounding box center [269, 123] width 539 height 247
click at [347, 139] on div "Change enrollment details" at bounding box center [323, 140] width 69 height 9
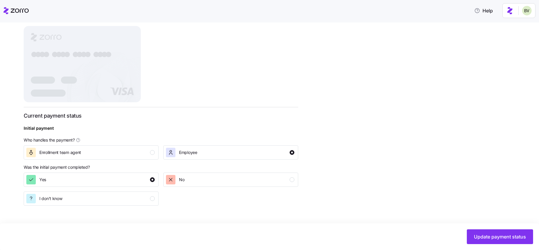
scroll to position [199, 0]
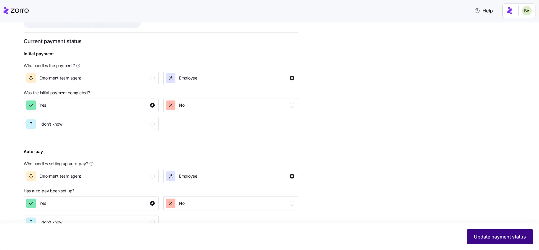
click at [493, 238] on span "Update payment status" at bounding box center [500, 236] width 52 height 7
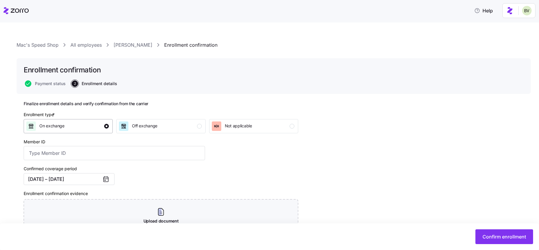
click at [108, 126] on div "button" at bounding box center [106, 126] width 5 height 5
click at [178, 103] on h2 "Finalize enrollment details and verify confirmation from the carrier" at bounding box center [161, 104] width 274 height 6
click at [122, 41] on link "Garcia Brown" at bounding box center [133, 44] width 39 height 7
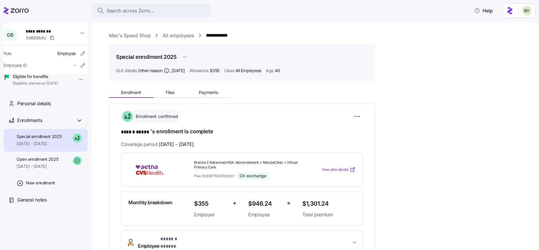
scroll to position [28, 0]
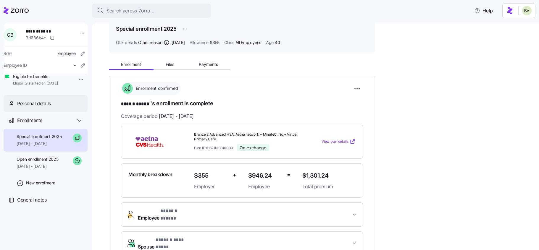
click at [42, 107] on span "Personal details" at bounding box center [34, 103] width 34 height 7
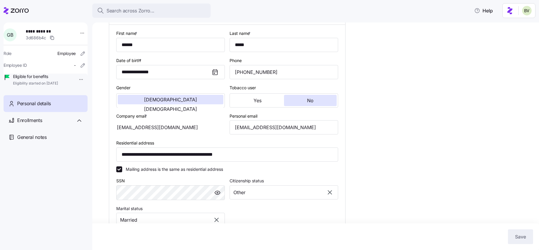
scroll to position [93, 0]
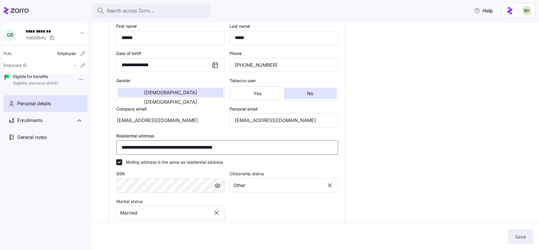
click at [240, 151] on input "**********" at bounding box center [227, 147] width 222 height 14
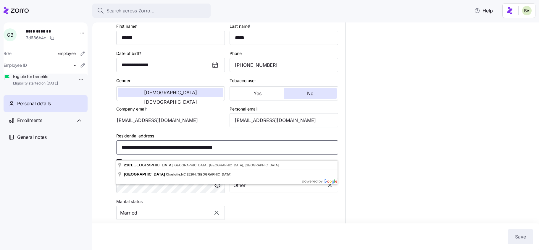
click at [240, 151] on input "**********" at bounding box center [227, 147] width 222 height 14
paste input
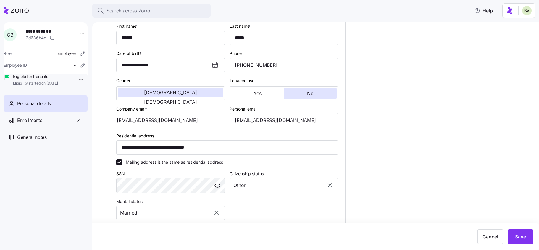
click at [376, 158] on div "**********" at bounding box center [320, 175] width 422 height 473
click at [517, 237] on span "Save" at bounding box center [520, 236] width 11 height 7
type input "**********"
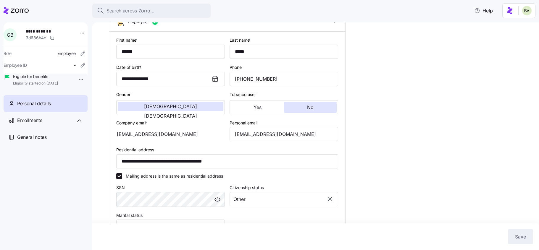
scroll to position [0, 0]
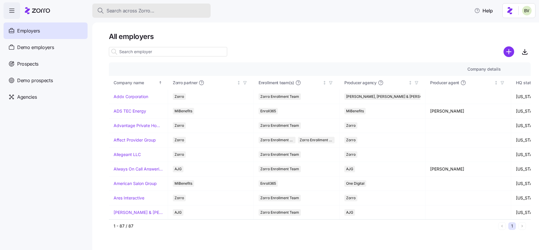
click at [153, 10] on span "Search across Zorro..." at bounding box center [130, 10] width 48 height 7
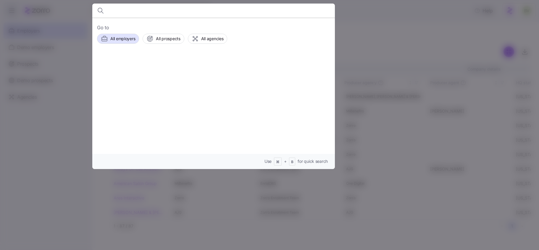
type input "[URL][DOMAIN_NAME]"
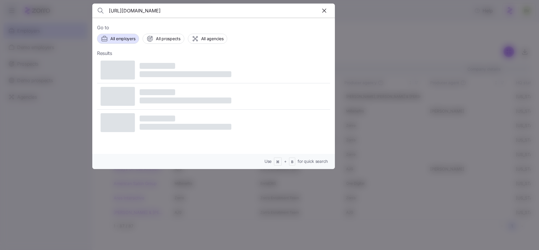
click at [174, 10] on input "[URL][DOMAIN_NAME]" at bounding box center [184, 11] width 151 height 14
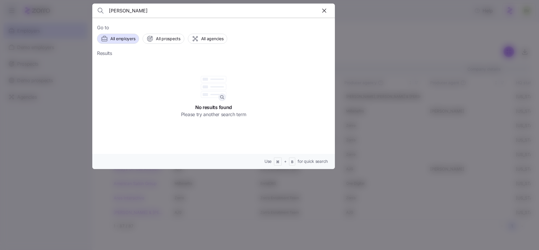
type input "[PERSON_NAME]"
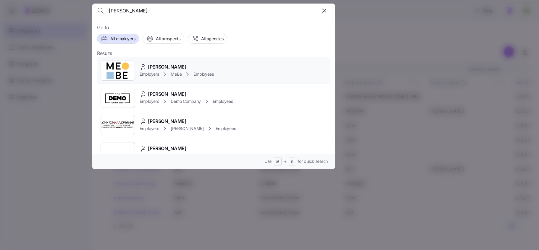
click at [126, 69] on img at bounding box center [118, 70] width 34 height 17
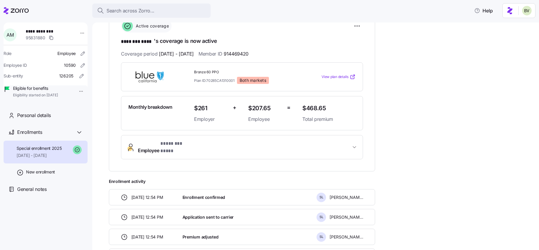
scroll to position [57, 0]
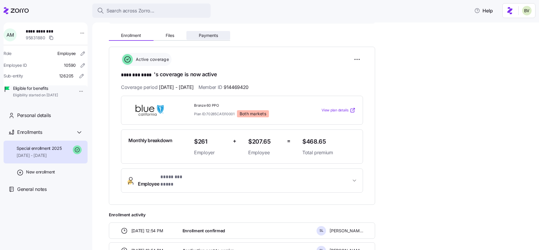
click at [205, 36] on span "Payments" at bounding box center [208, 35] width 19 height 4
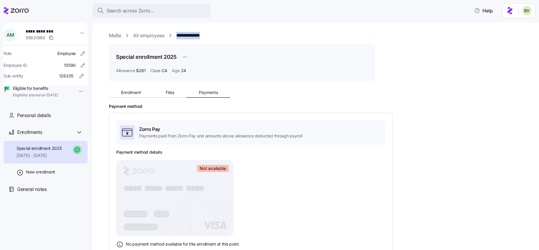
drag, startPoint x: 214, startPoint y: 35, endPoint x: 176, endPoint y: 36, distance: 38.2
click at [176, 36] on div "**********" at bounding box center [320, 35] width 422 height 7
copy link "**********"
click at [135, 93] on span "Enrollment" at bounding box center [131, 92] width 20 height 4
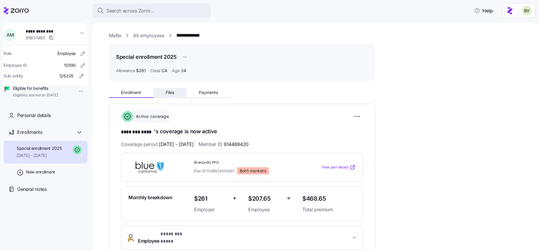
click at [168, 91] on span "Files" at bounding box center [170, 92] width 9 height 4
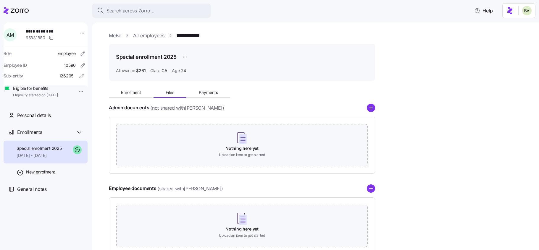
click at [210, 90] on button "Payments" at bounding box center [208, 92] width 44 height 9
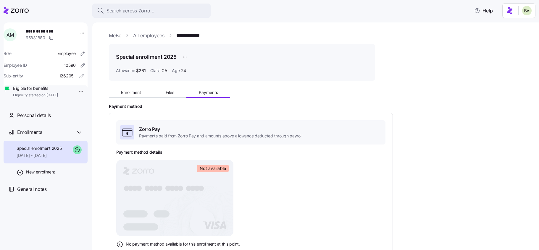
scroll to position [123, 0]
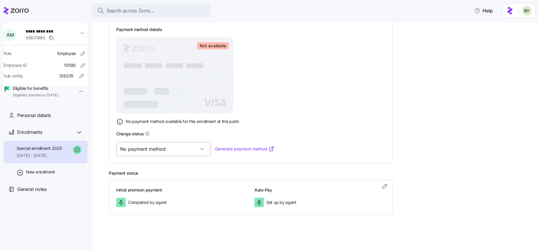
click at [182, 152] on input "No payment method" at bounding box center [163, 149] width 94 height 14
click at [148, 181] on div "Valid" at bounding box center [154, 179] width 71 height 12
type input "Valid"
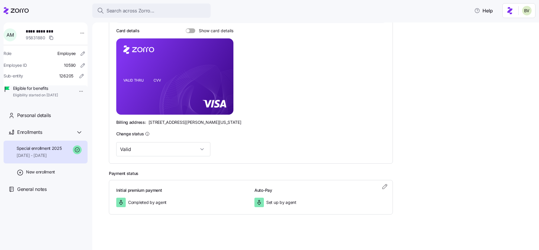
scroll to position [25, 0]
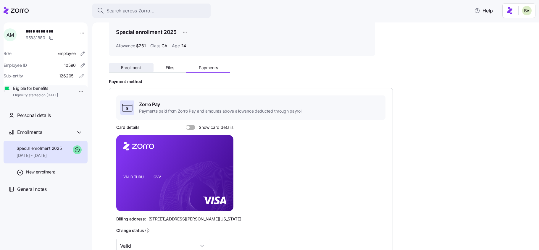
click at [131, 67] on span "Enrollment" at bounding box center [131, 68] width 20 height 4
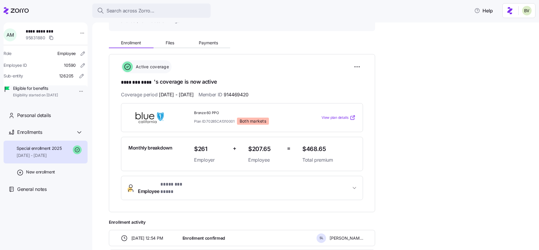
scroll to position [46, 0]
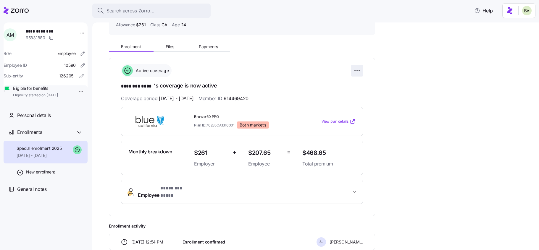
click at [359, 71] on html "**********" at bounding box center [269, 123] width 539 height 247
click at [321, 96] on span "Change enrollment details" at bounding box center [316, 95] width 48 height 6
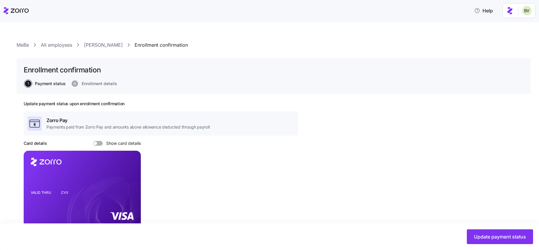
scroll to position [188, 0]
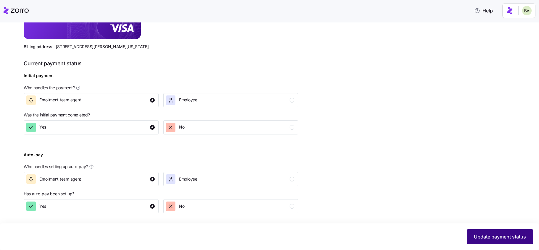
click at [491, 234] on span "Update payment status" at bounding box center [500, 236] width 52 height 7
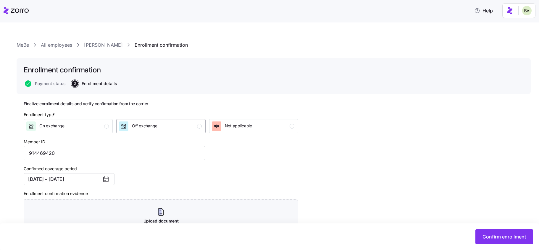
click at [174, 122] on div "Off exchange" at bounding box center [160, 126] width 83 height 9
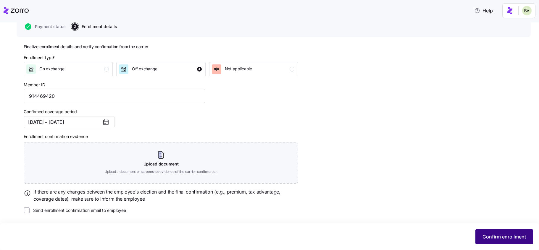
click at [516, 233] on button "Confirm enrollment" at bounding box center [504, 236] width 58 height 15
click at [487, 231] on button "Confirm enrollment" at bounding box center [504, 236] width 58 height 15
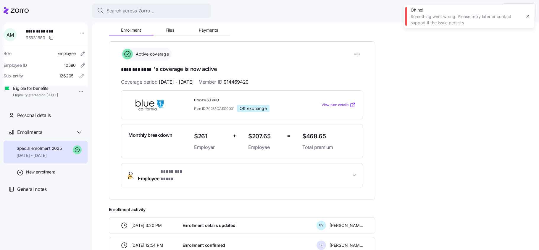
scroll to position [98, 0]
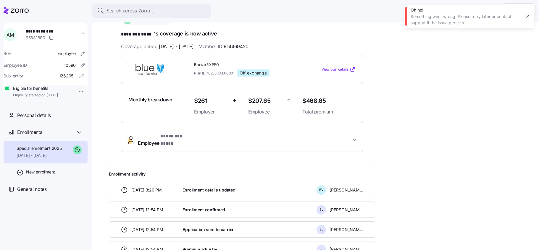
click at [180, 134] on span "* ******** **** *" at bounding box center [177, 136] width 35 height 7
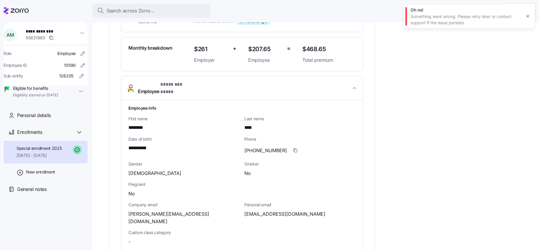
scroll to position [161, 0]
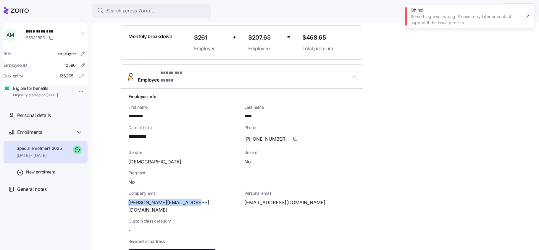
drag, startPoint x: 196, startPoint y: 198, endPoint x: 127, endPoint y: 199, distance: 68.9
click at [127, 199] on div "**********" at bounding box center [241, 243] width 241 height 308
copy span "angelica.m@mebefamily.com"
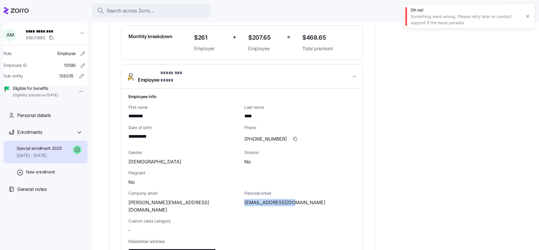
drag, startPoint x: 296, startPoint y: 196, endPoint x: 243, endPoint y: 196, distance: 52.3
click at [243, 196] on div "Personal email am866863@gmail.com" at bounding box center [300, 202] width 116 height 28
copy span "am866863@gmail.com"
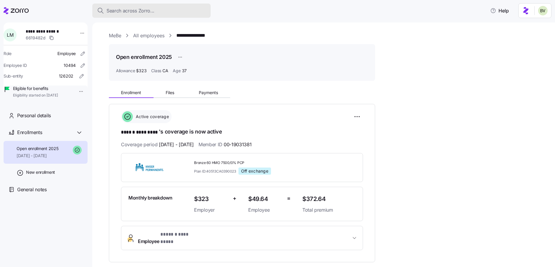
click at [145, 10] on span "Search across Zorro..." at bounding box center [130, 10] width 48 height 7
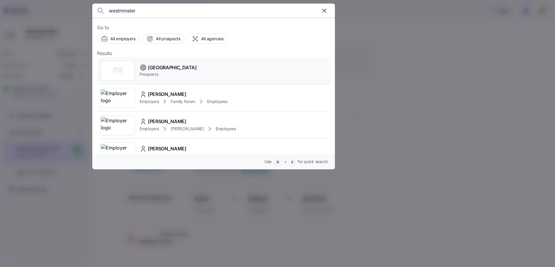
type input "westminster"
click at [120, 73] on rect at bounding box center [117, 70] width 9 height 7
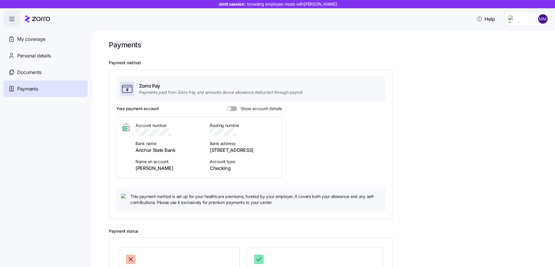
scroll to position [55, 0]
